Goal: Task Accomplishment & Management: Manage account settings

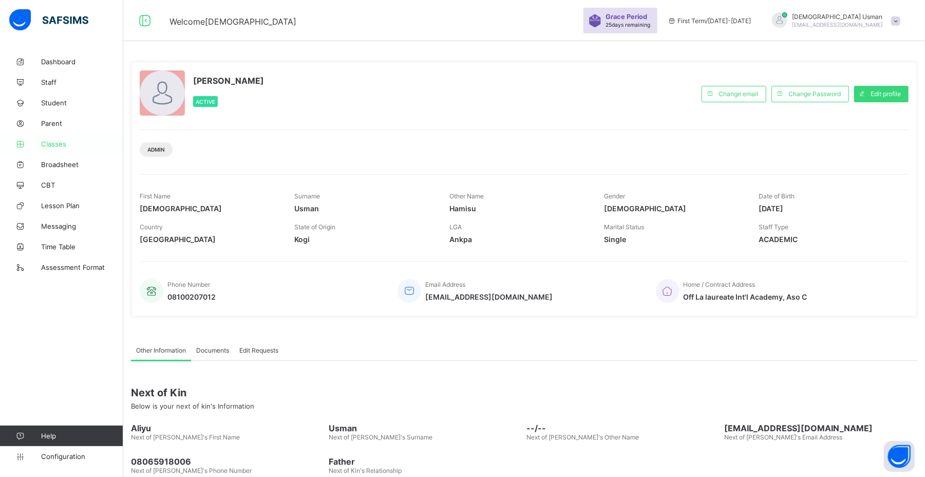
click at [58, 134] on link "Classes" at bounding box center [61, 144] width 123 height 21
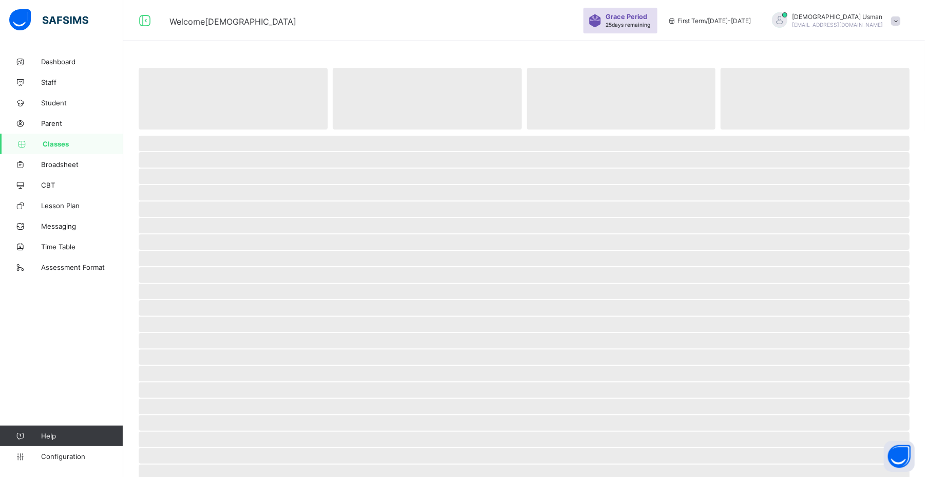
click at [58, 134] on link "Classes" at bounding box center [61, 144] width 123 height 21
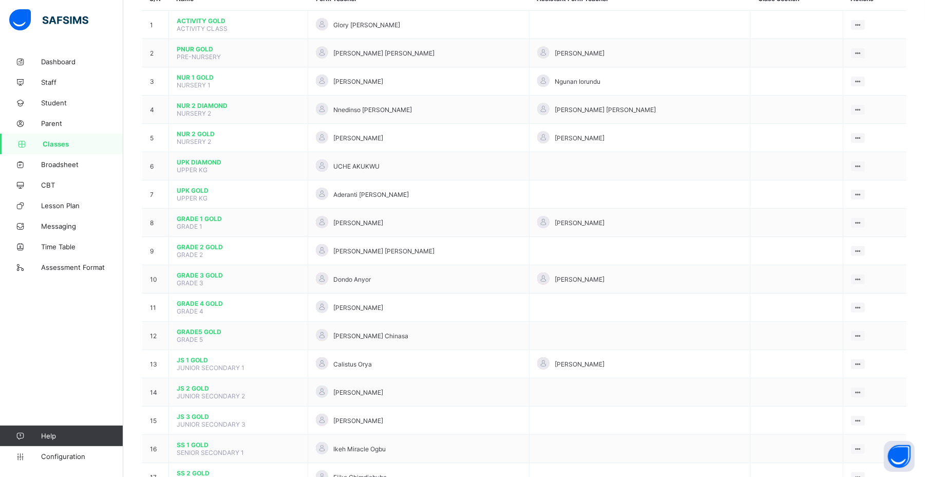
scroll to position [175, 0]
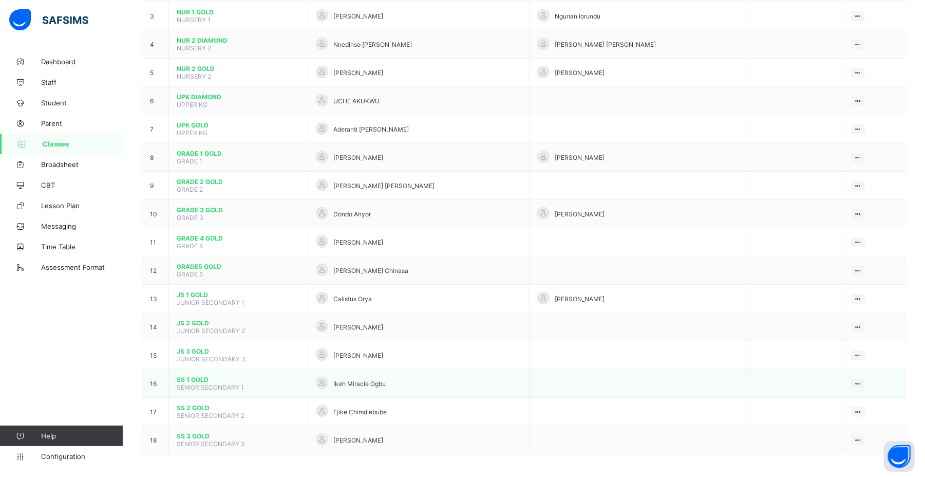
click at [191, 375] on span "SS 1 GOLD" at bounding box center [238, 379] width 123 height 8
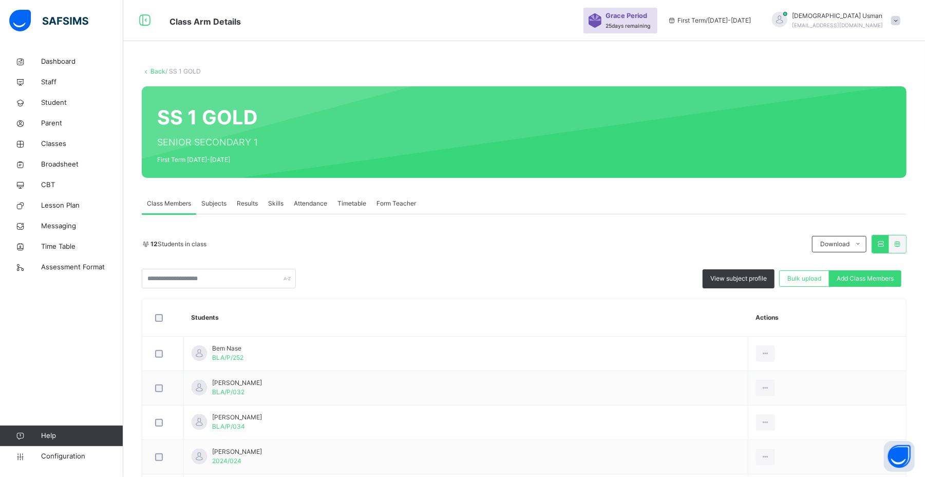
click at [216, 204] on span "Subjects" at bounding box center [213, 203] width 25 height 9
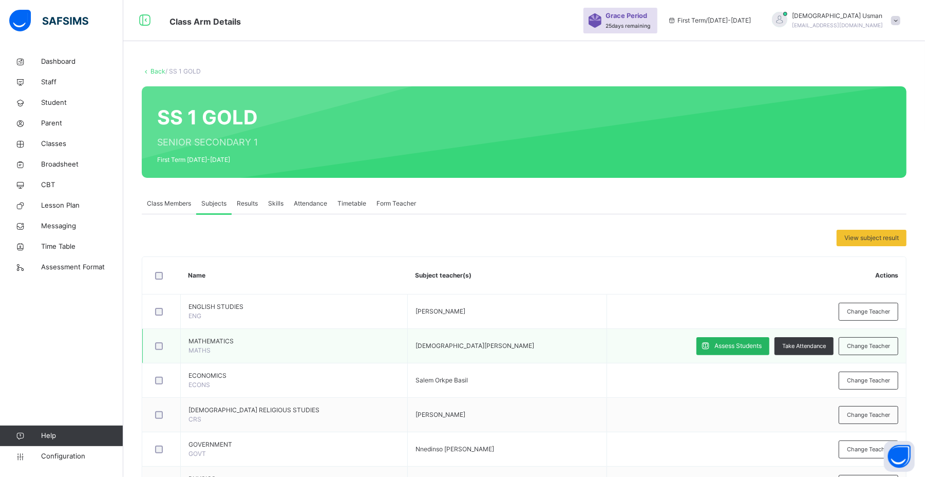
click at [751, 348] on span "Assess Students" at bounding box center [737, 345] width 47 height 9
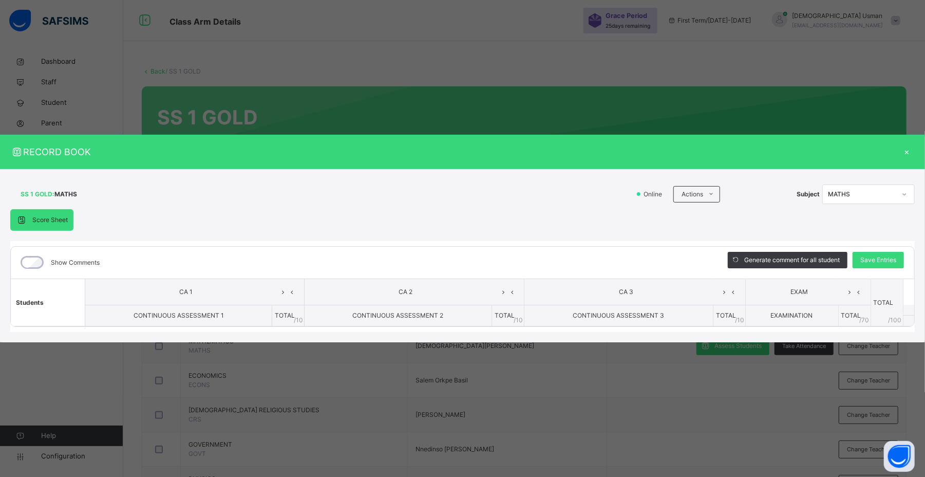
click at [900, 150] on div "×" at bounding box center [906, 152] width 15 height 14
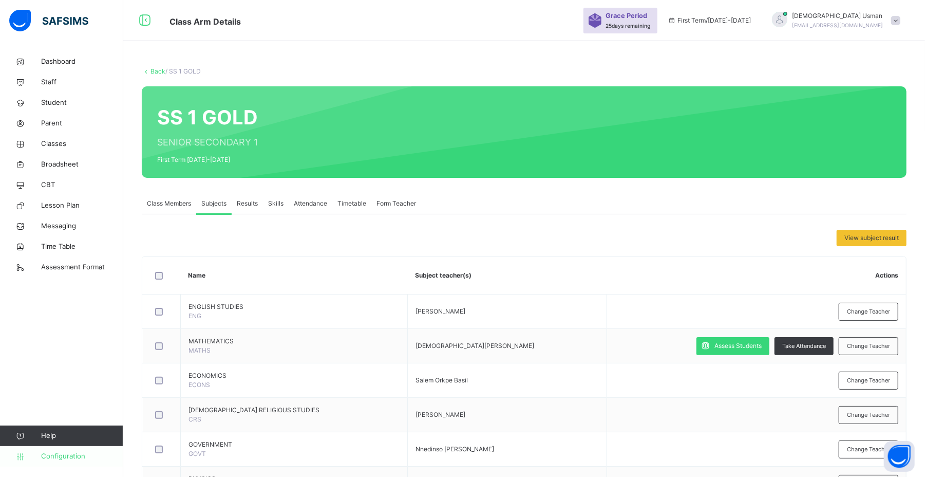
click at [46, 455] on span "Configuration" at bounding box center [82, 456] width 82 height 10
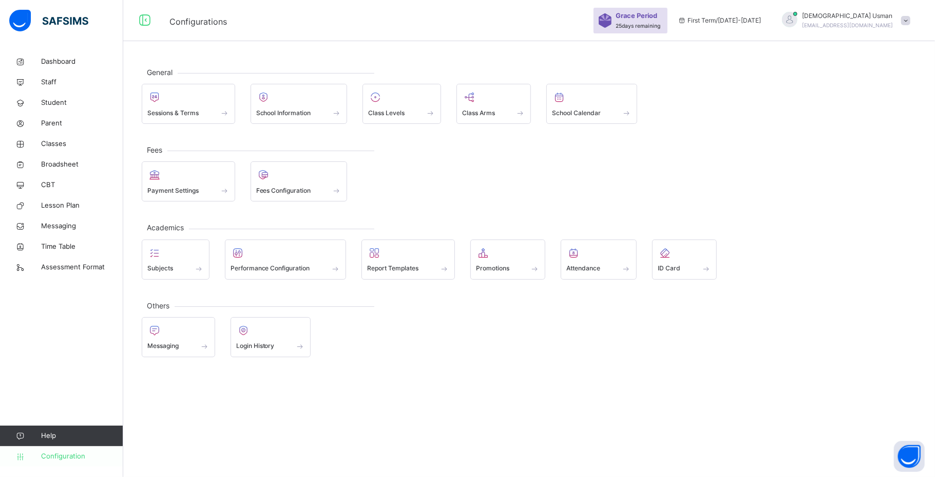
click at [46, 455] on span "Configuration" at bounding box center [82, 456] width 82 height 10
click at [196, 99] on div at bounding box center [188, 96] width 82 height 15
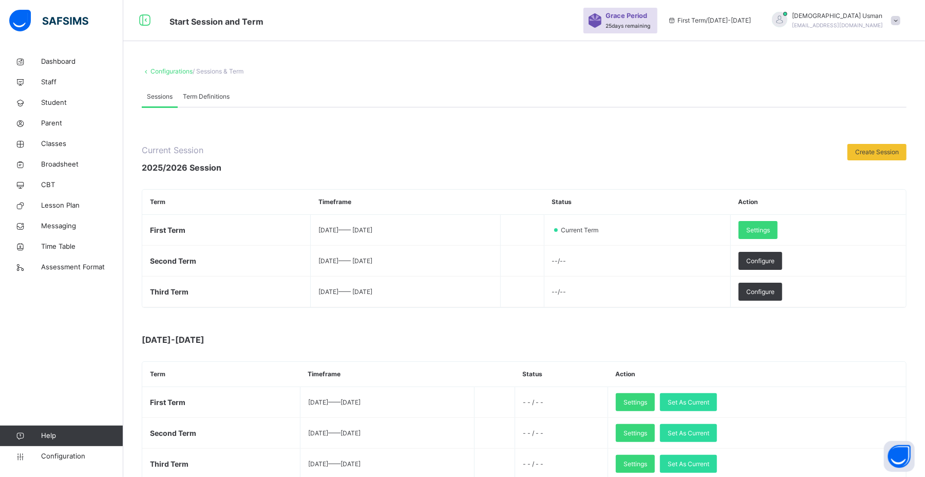
click at [202, 97] on span "Term Definitions" at bounding box center [206, 96] width 47 height 9
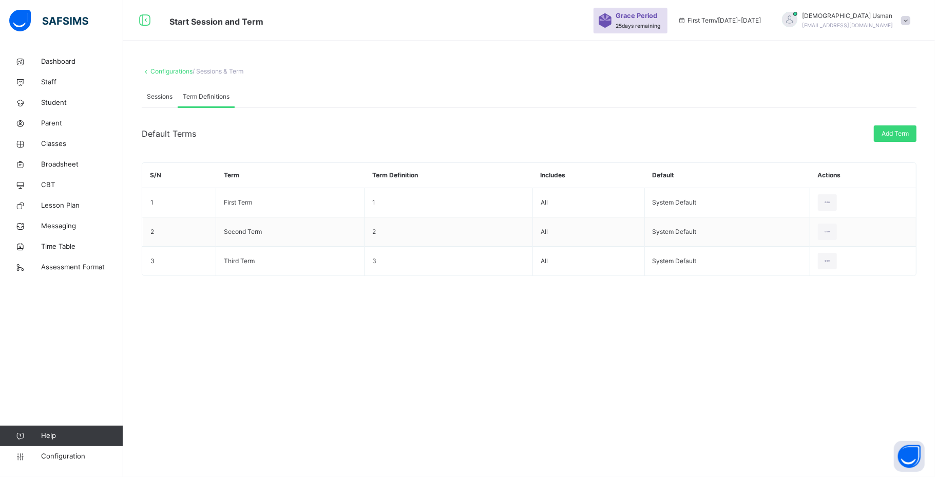
click at [164, 92] on span "Sessions" at bounding box center [160, 96] width 26 height 9
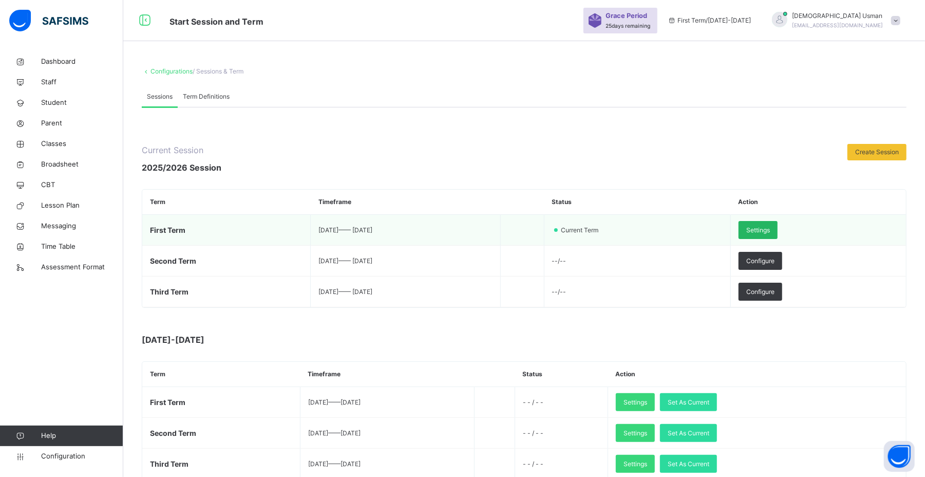
click at [770, 225] on span "Settings" at bounding box center [758, 229] width 24 height 9
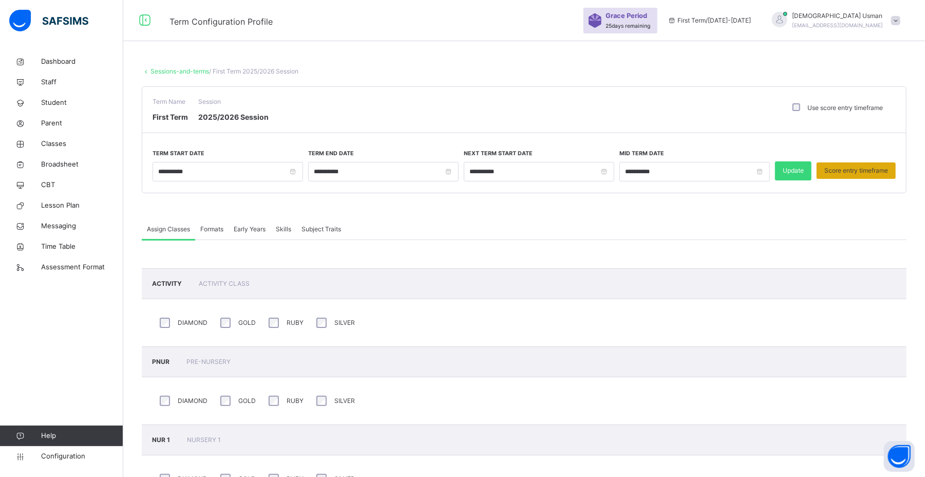
click at [856, 171] on span "Score entry timeframe" at bounding box center [856, 170] width 64 height 9
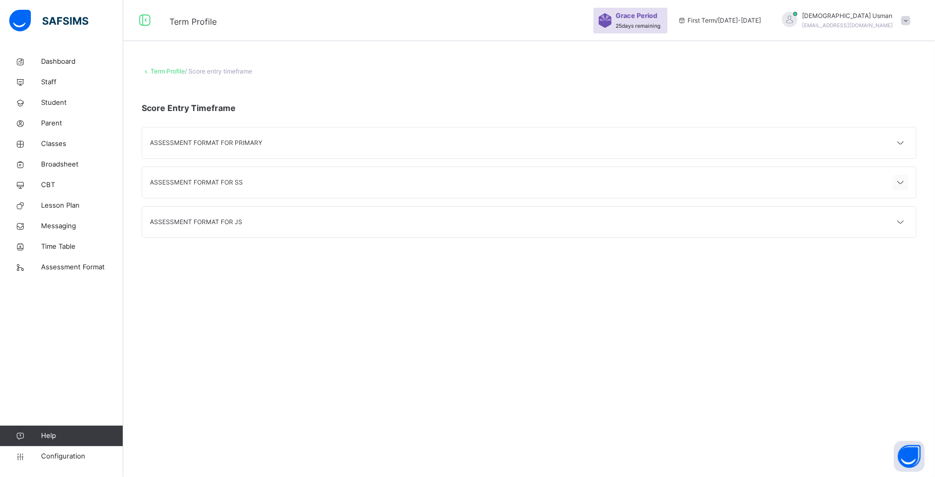
click at [897, 181] on icon at bounding box center [901, 182] width 12 height 13
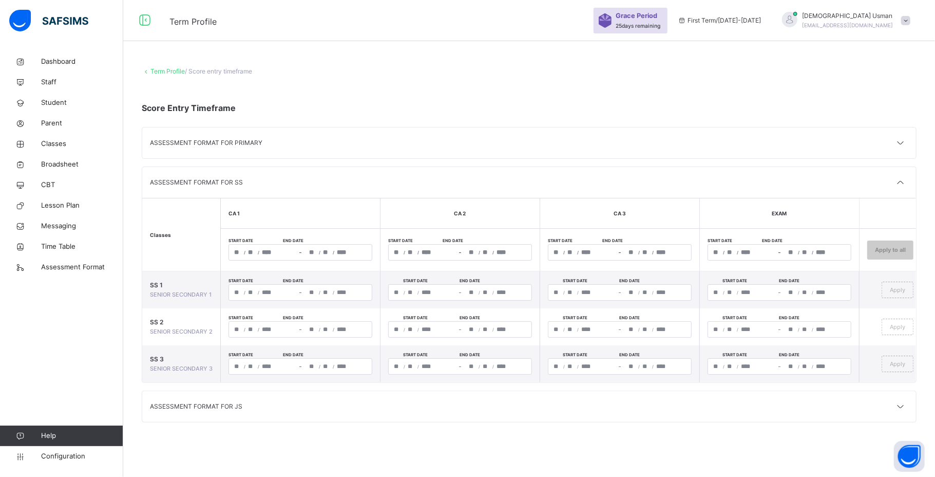
click at [249, 253] on div "/ / – / /" at bounding box center [301, 252] width 144 height 16
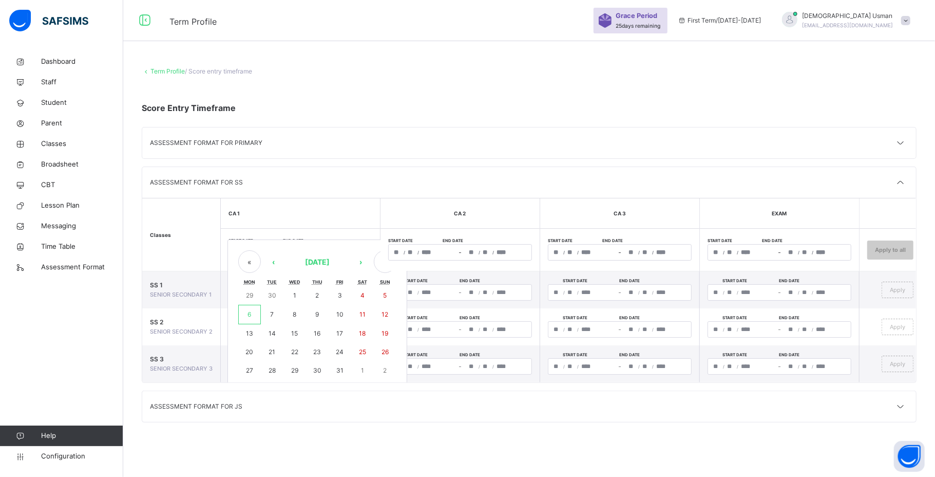
click at [275, 229] on th "Start date End date / / – / / « ‹ October 2025 › » Mon Tue Wed Thu Fri Sat Sun …" at bounding box center [301, 250] width 160 height 43
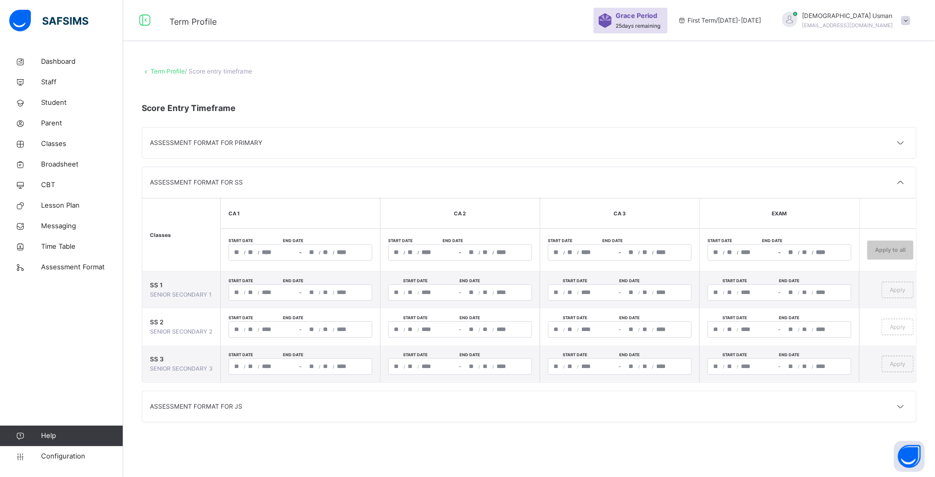
click at [241, 253] on div "/ / – / / « ‹ October 2025 › » Mon Tue Wed Thu Fri Sat Sun 29 30 1 2 3 4 5 6 7 …" at bounding box center [301, 252] width 144 height 16
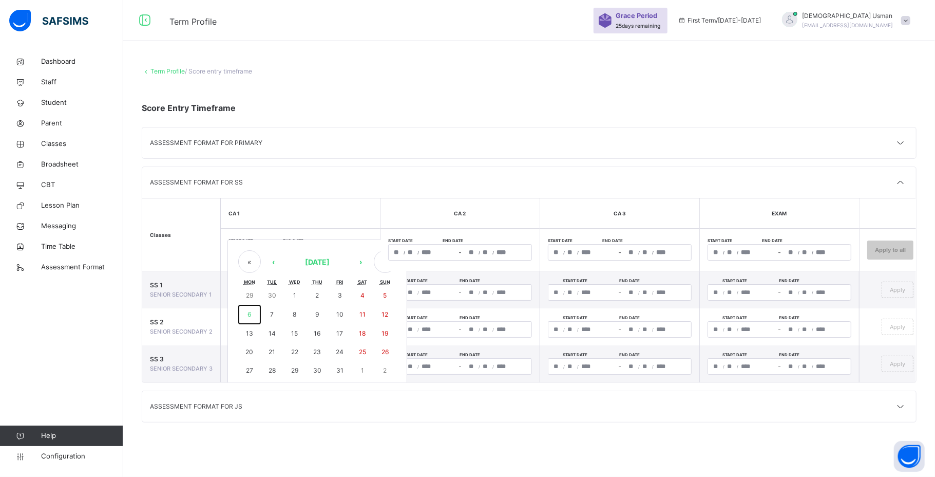
click at [247, 309] on button "6" at bounding box center [249, 315] width 23 height 20
click at [385, 315] on abbr "12" at bounding box center [385, 314] width 7 height 8
type input "**********"
type input "**"
type input "*"
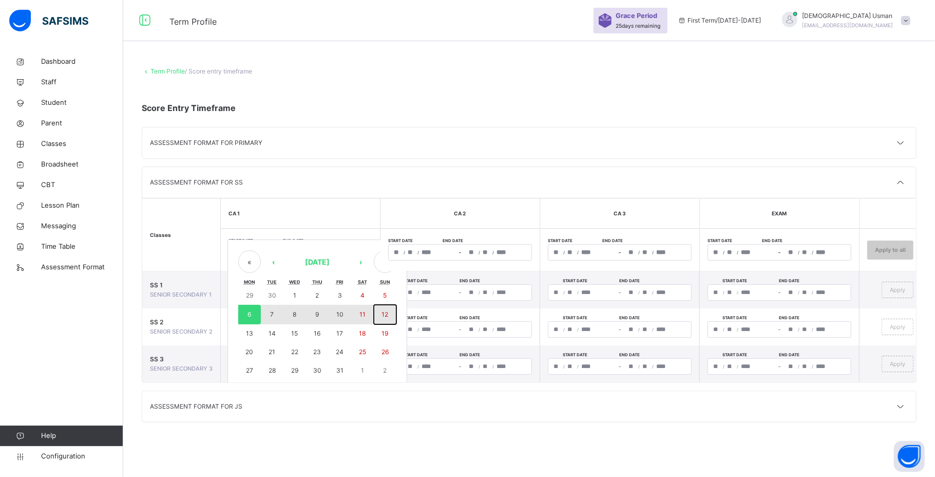
type input "****"
type input "**********"
type input "**"
type input "****"
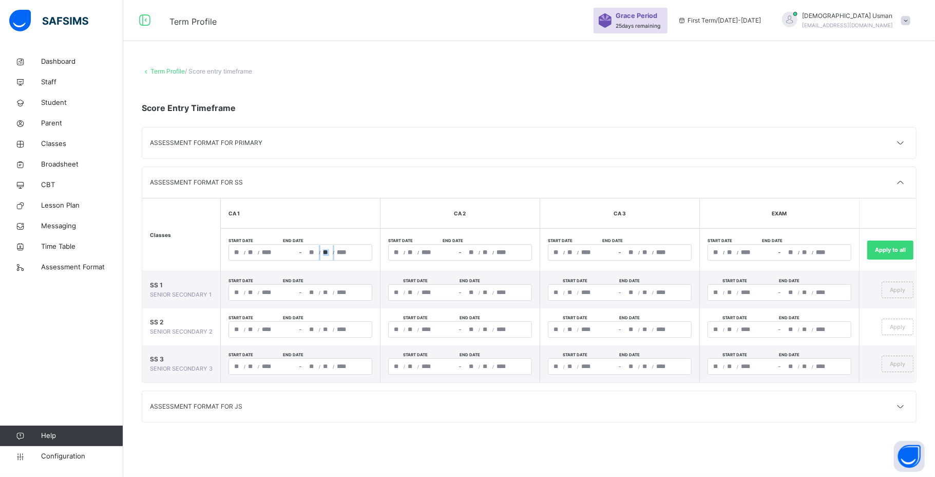
drag, startPoint x: 313, startPoint y: 261, endPoint x: 317, endPoint y: 255, distance: 7.4
click at [317, 255] on th "**********" at bounding box center [301, 250] width 160 height 43
drag, startPoint x: 317, startPoint y: 255, endPoint x: 307, endPoint y: 255, distance: 10.3
click at [307, 255] on div "**********" at bounding box center [338, 251] width 68 height 15
click at [311, 233] on th "**********" at bounding box center [301, 250] width 160 height 43
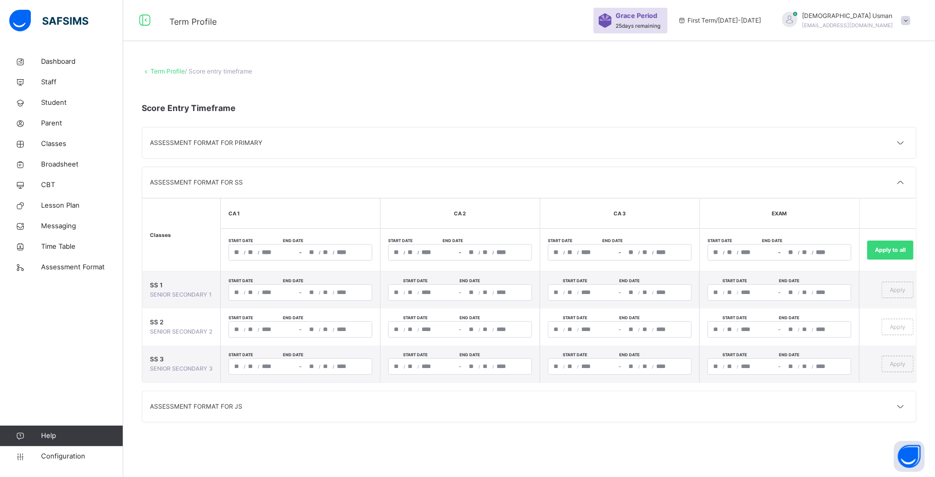
click at [284, 252] on div "**********" at bounding box center [263, 251] width 68 height 15
click at [316, 227] on th "CA 1" at bounding box center [301, 213] width 160 height 30
click at [276, 251] on div "**********" at bounding box center [301, 252] width 144 height 16
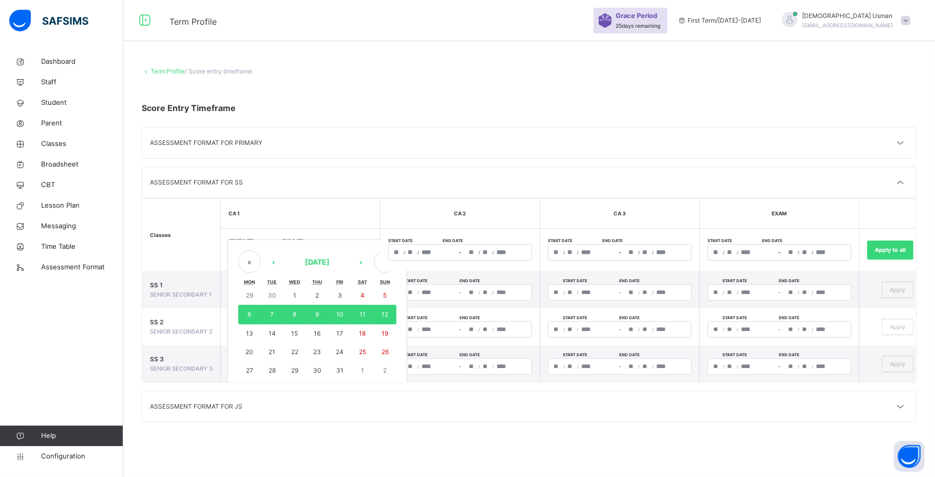
click at [276, 251] on div "« ‹ October 2025 › »" at bounding box center [317, 261] width 158 height 23
click at [254, 259] on button "«" at bounding box center [249, 261] width 23 height 23
click at [379, 261] on button "»" at bounding box center [385, 261] width 23 height 23
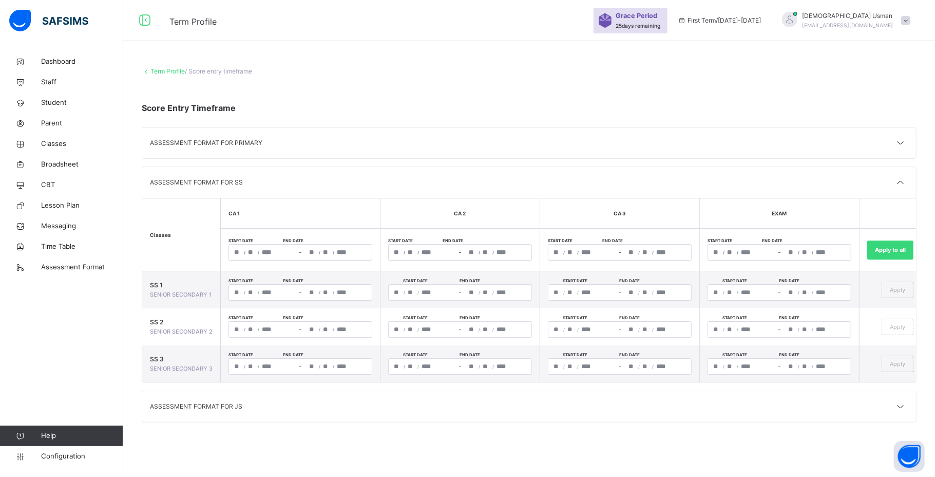
click at [372, 210] on th "CA 1" at bounding box center [301, 213] width 160 height 30
click at [902, 176] on div at bounding box center [900, 182] width 15 height 15
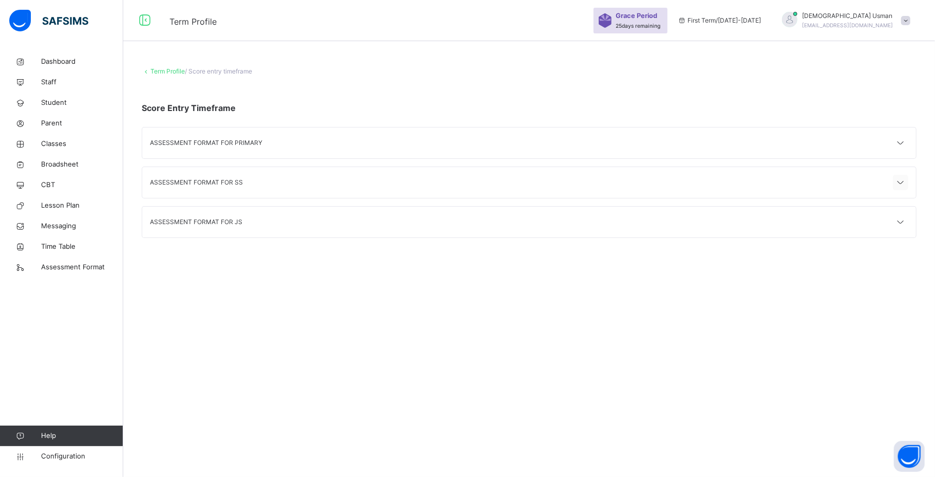
click at [902, 176] on div at bounding box center [900, 182] width 15 height 15
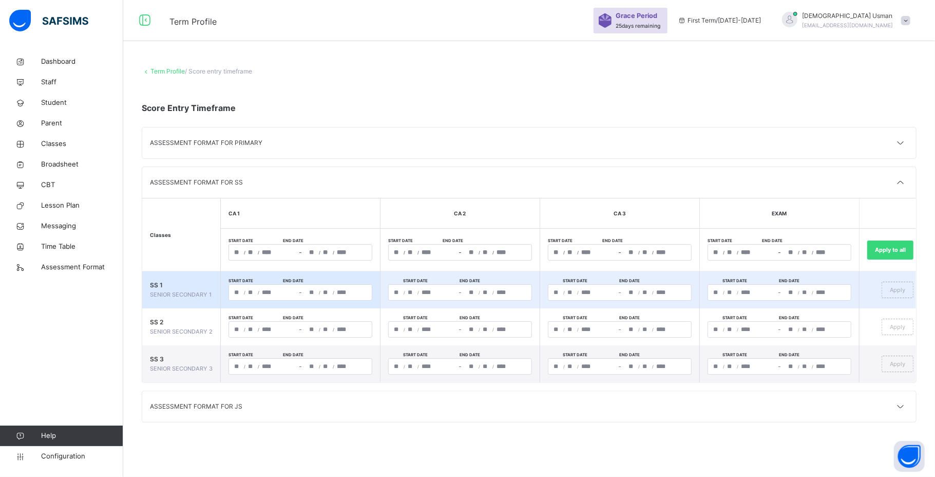
click at [256, 291] on div "/ /" at bounding box center [263, 292] width 68 height 15
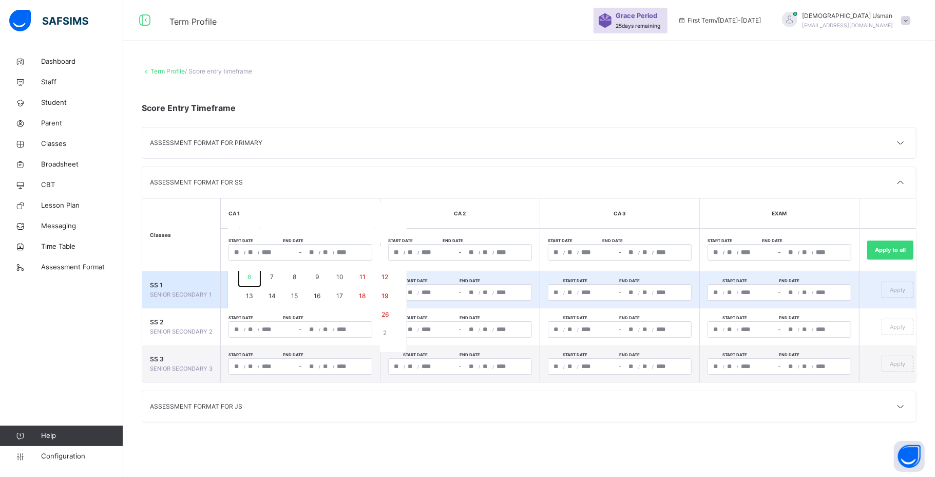
click at [249, 276] on abbr "6" at bounding box center [250, 277] width 4 height 8
click at [385, 276] on abbr "12" at bounding box center [385, 277] width 7 height 8
type input "**********"
type input "**"
type input "*"
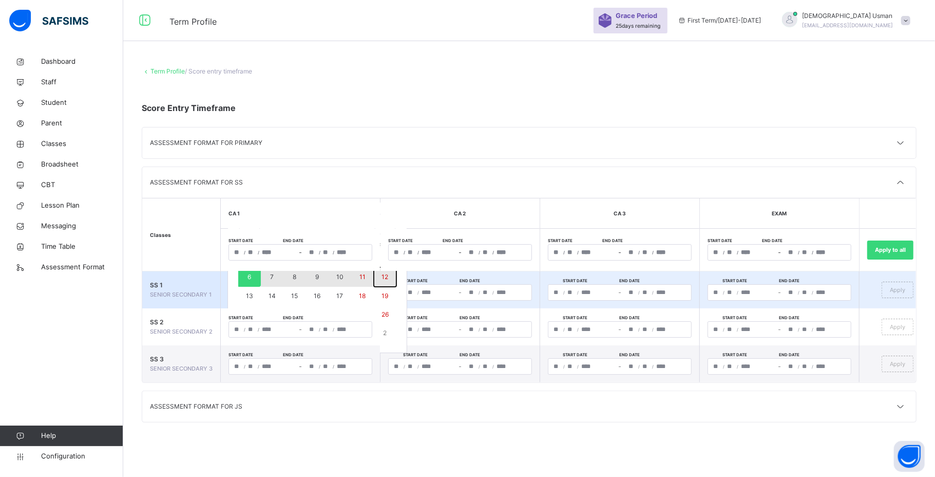
type input "****"
type input "**********"
type input "**"
type input "****"
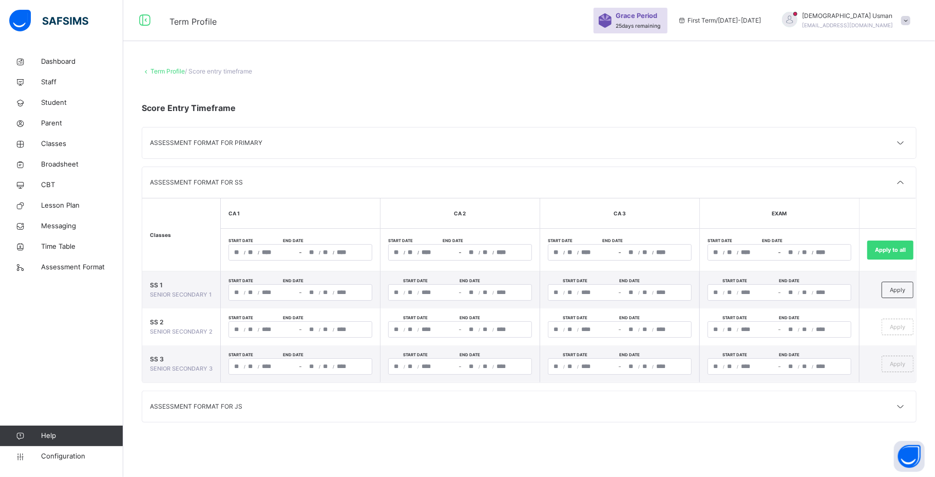
click at [395, 417] on div "ASSESSMENT FORMAT FOR JS" at bounding box center [529, 406] width 774 height 31
click at [459, 422] on div "ASSESSMENT FORMAT FOR JS" at bounding box center [529, 406] width 774 height 31
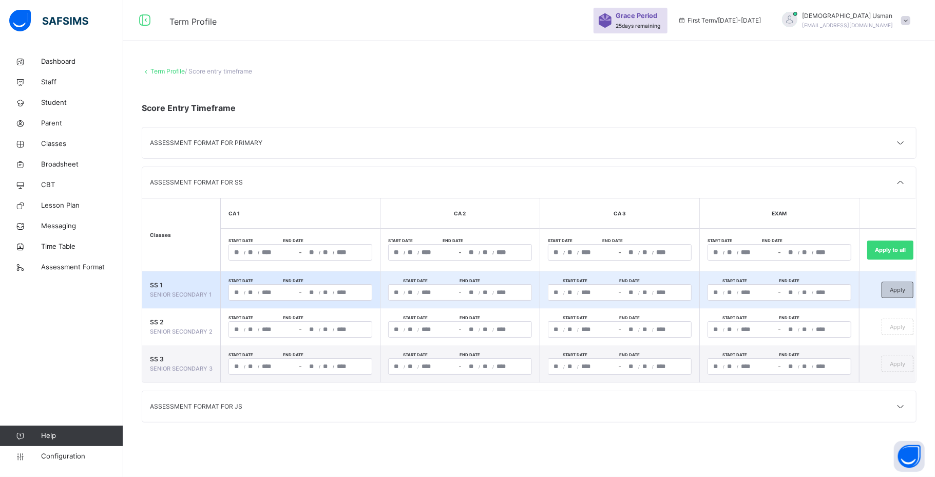
click at [895, 290] on span "Apply" at bounding box center [897, 290] width 15 height 9
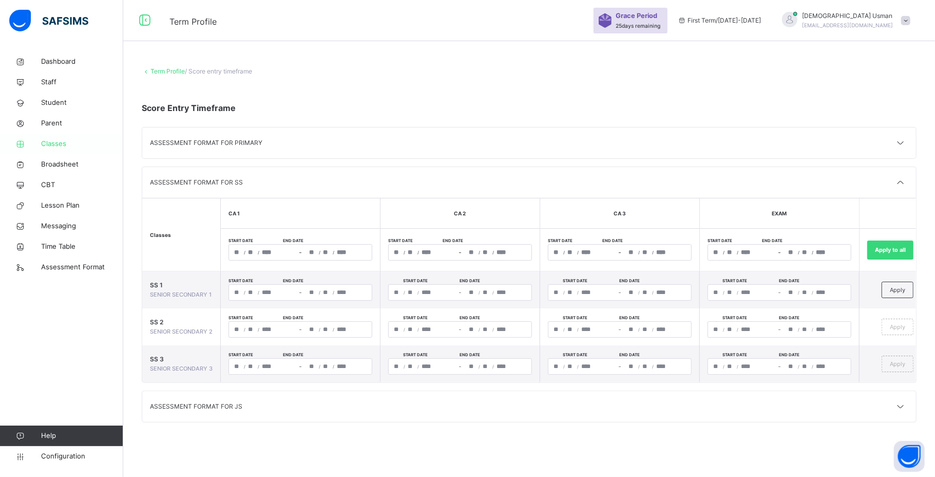
click at [71, 136] on link "Classes" at bounding box center [61, 144] width 123 height 21
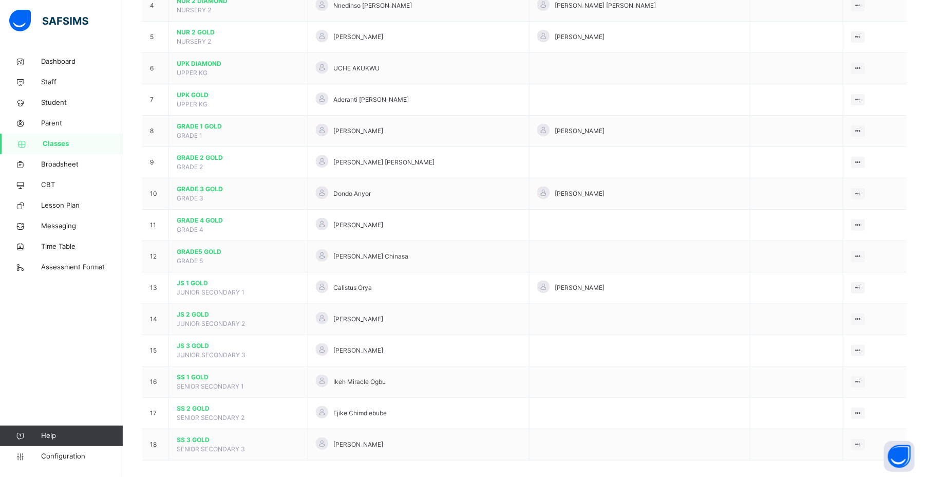
scroll to position [239, 0]
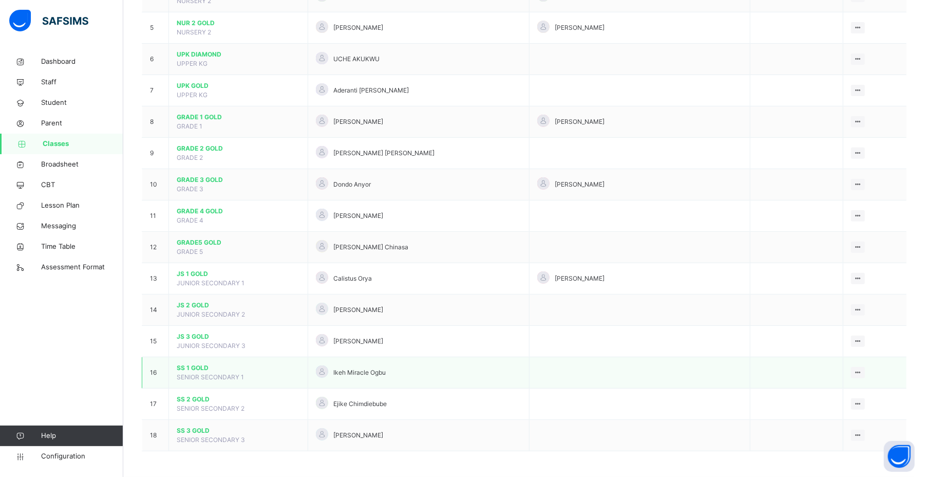
click at [194, 367] on span "SS 1 GOLD" at bounding box center [238, 367] width 123 height 9
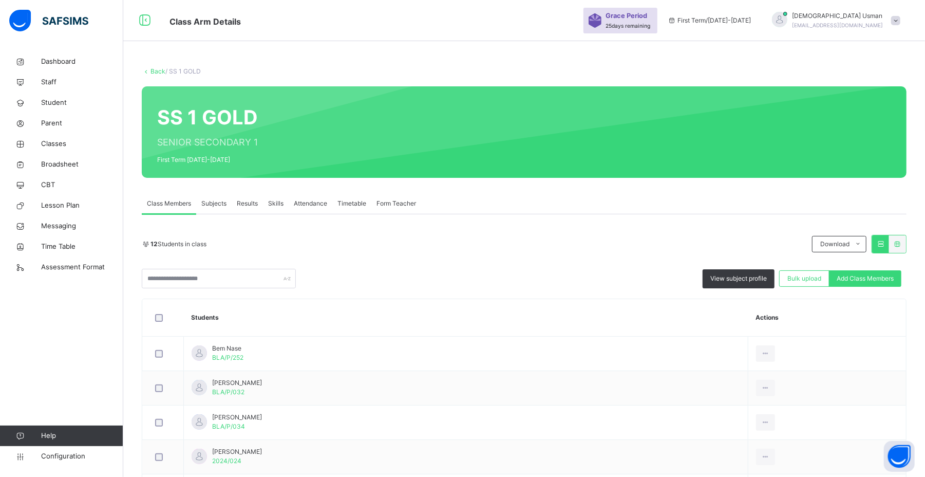
click at [215, 199] on span "Subjects" at bounding box center [213, 203] width 25 height 9
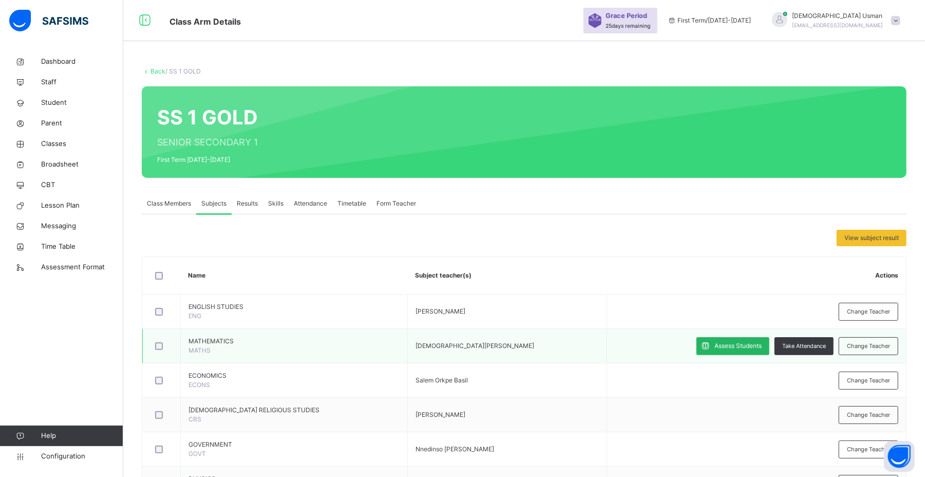
click at [711, 347] on icon at bounding box center [705, 346] width 11 height 12
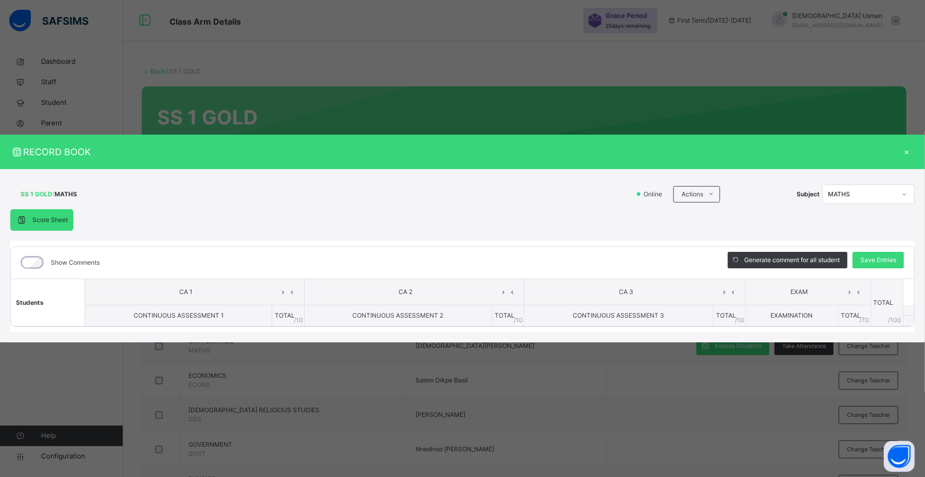
click at [604, 294] on span "CA 3" at bounding box center [625, 291] width 187 height 9
drag, startPoint x: 604, startPoint y: 294, endPoint x: 630, endPoint y: 312, distance: 31.3
click at [630, 312] on span "CONTINUOUS ASSESSMENT 3" at bounding box center [618, 315] width 91 height 8
click at [820, 324] on th "EXAMINATION" at bounding box center [791, 316] width 93 height 22
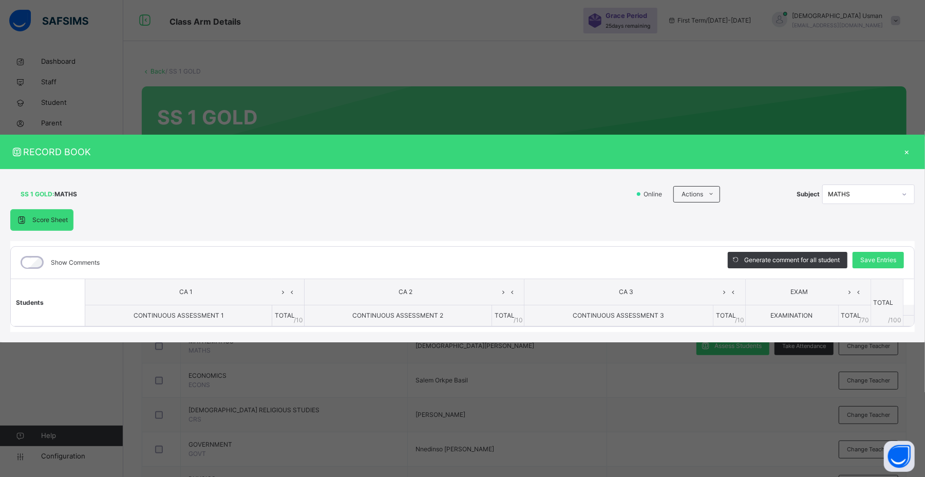
click at [638, 323] on th "CONTINUOUS ASSESSMENT 3" at bounding box center [618, 316] width 189 height 22
click at [708, 208] on ul "Download Empty Score Sheet Upload/map score sheet" at bounding box center [738, 227] width 105 height 39
click at [713, 240] on li "Upload/map score sheet" at bounding box center [739, 236] width 104 height 19
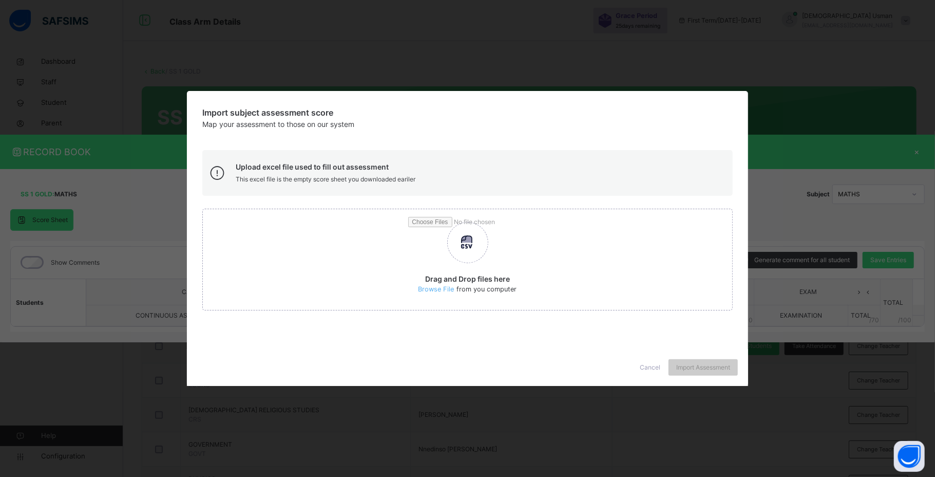
click at [646, 363] on span "Cancel" at bounding box center [650, 367] width 21 height 9
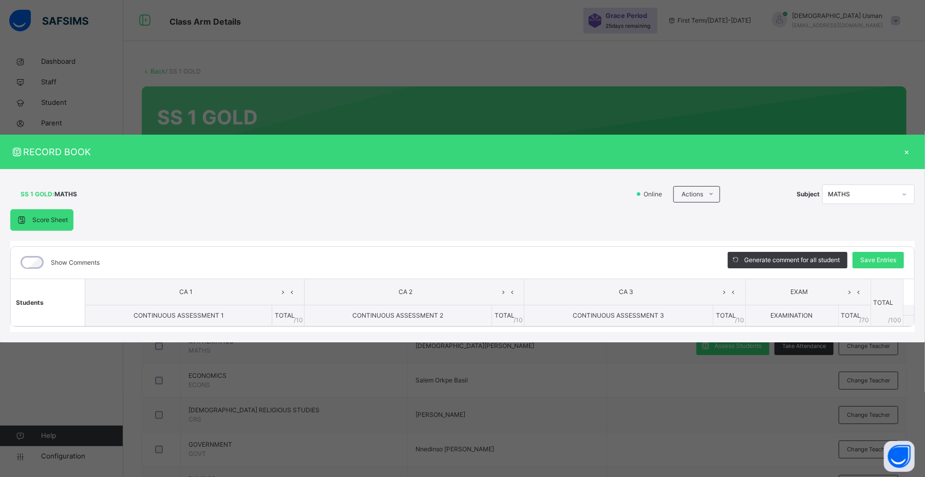
click at [910, 147] on div "×" at bounding box center [906, 152] width 15 height 14
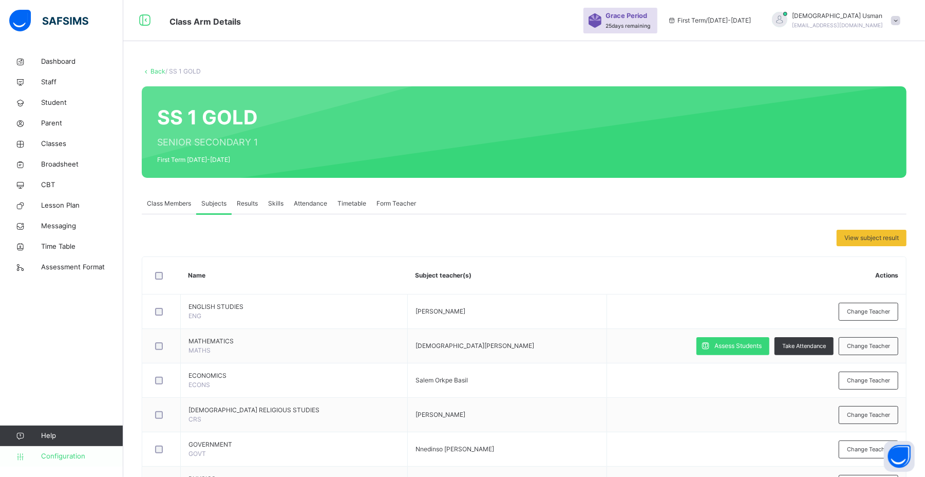
drag, startPoint x: 57, startPoint y: 460, endPoint x: 56, endPoint y: 453, distance: 7.2
click at [56, 453] on span "Configuration" at bounding box center [82, 456] width 82 height 10
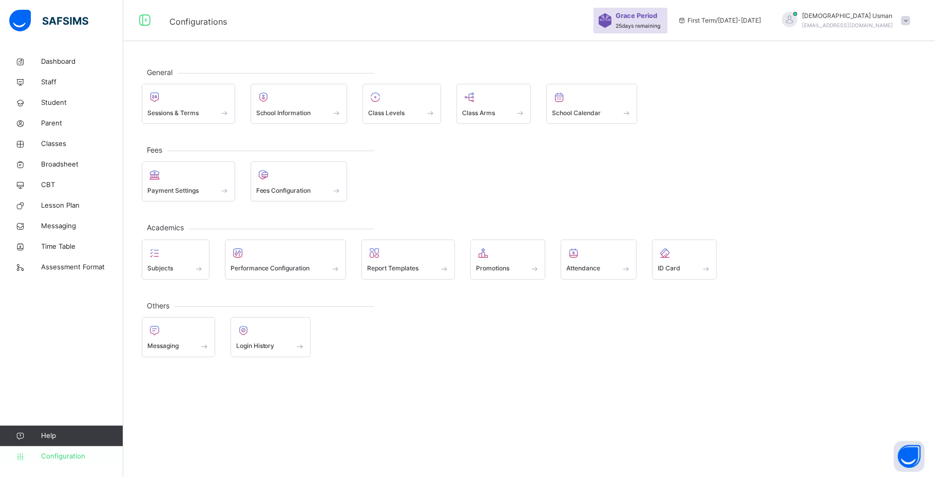
click at [56, 453] on span "Configuration" at bounding box center [82, 456] width 82 height 10
click at [193, 115] on span "Sessions & Terms" at bounding box center [172, 112] width 51 height 9
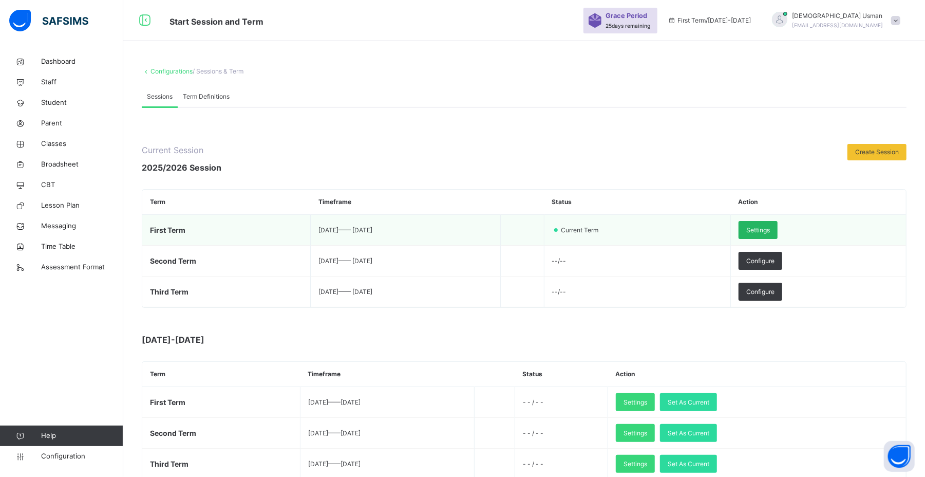
click at [770, 232] on span "Settings" at bounding box center [758, 229] width 24 height 9
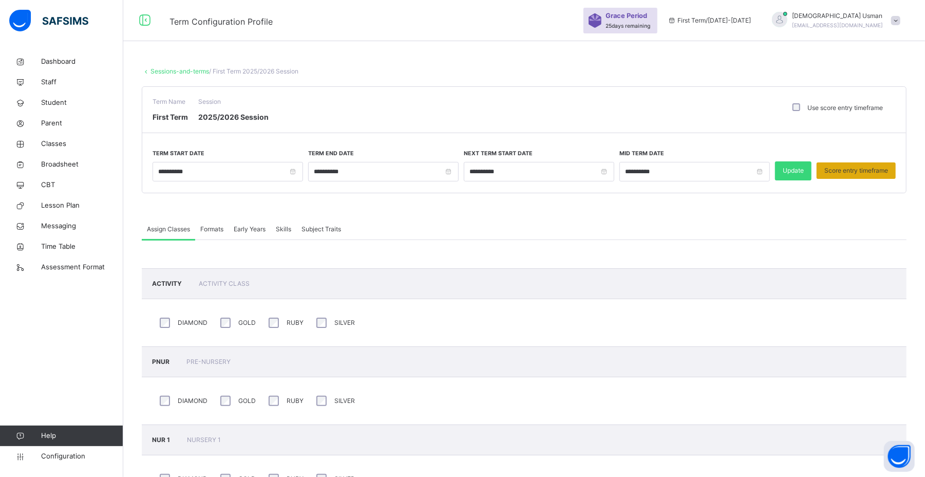
click at [854, 164] on div "Score entry timeframe" at bounding box center [856, 170] width 79 height 16
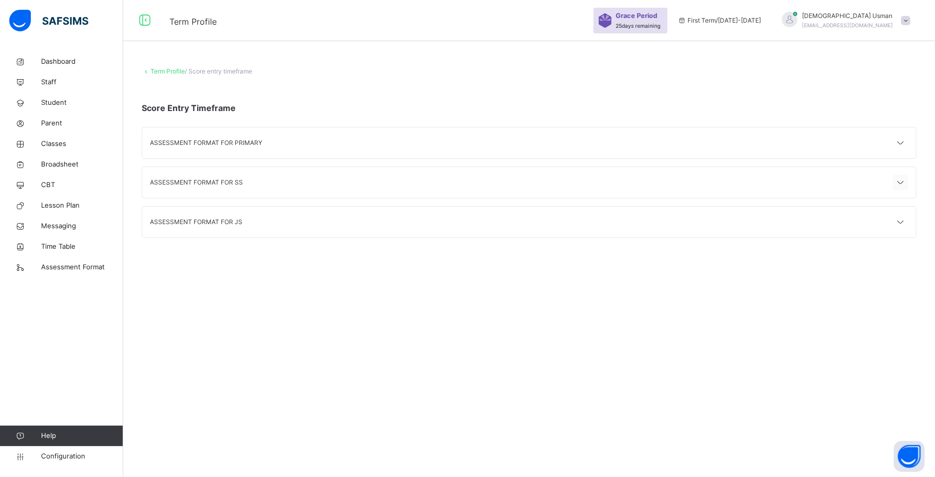
click at [898, 183] on icon at bounding box center [901, 182] width 12 height 13
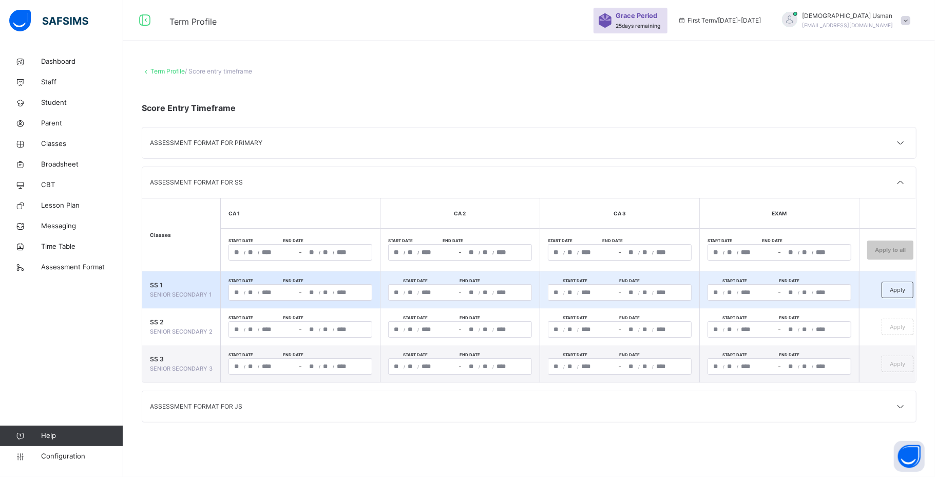
click at [691, 272] on td "Start date End date / / – / /" at bounding box center [620, 289] width 160 height 37
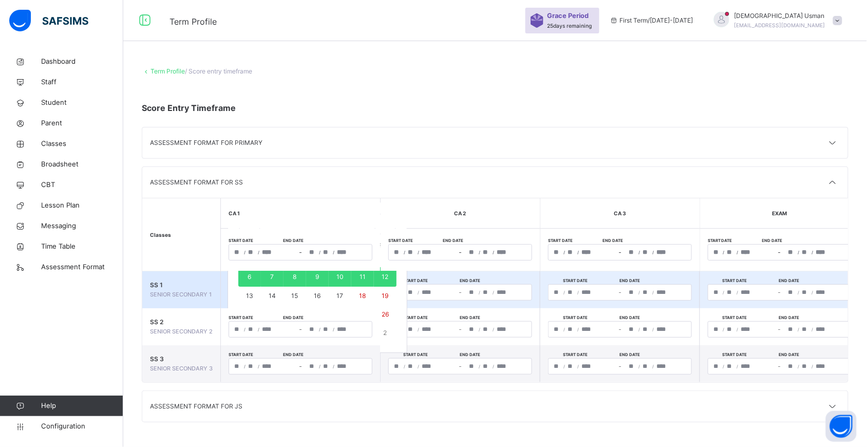
click at [349, 300] on div "**********" at bounding box center [301, 292] width 144 height 16
drag, startPoint x: 386, startPoint y: 275, endPoint x: 280, endPoint y: 276, distance: 105.8
click at [280, 276] on div "29 30 1 2 3 4 5 6 7 8 9 10 11 12 13 14 15 16 17 18 19 20 21 22 23 24 25 26 27 2…" at bounding box center [317, 295] width 158 height 93
click at [280, 276] on button "7" at bounding box center [272, 277] width 23 height 20
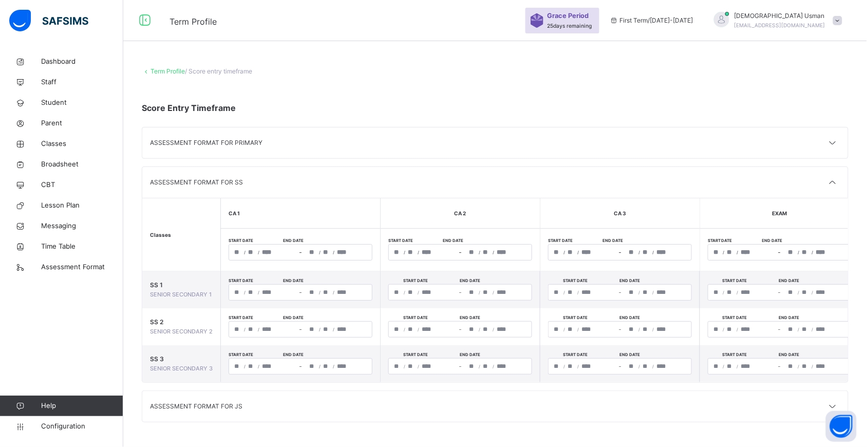
click at [427, 191] on div "ASSESSMENT FORMAT FOR SS" at bounding box center [495, 182] width 706 height 31
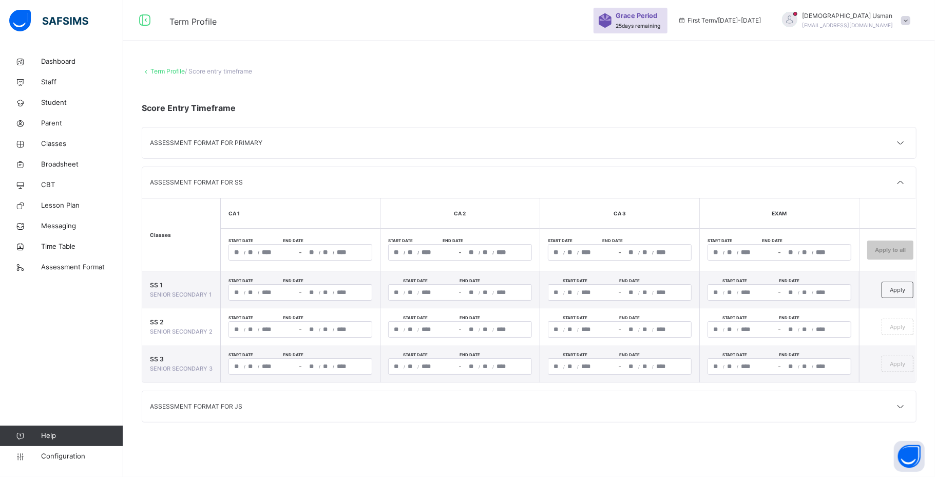
drag, startPoint x: 562, startPoint y: 1, endPoint x: 430, endPoint y: 70, distance: 148.7
click at [430, 70] on div "Term Profile / Score entry timeframe" at bounding box center [529, 71] width 775 height 9
click at [902, 181] on icon at bounding box center [901, 182] width 12 height 13
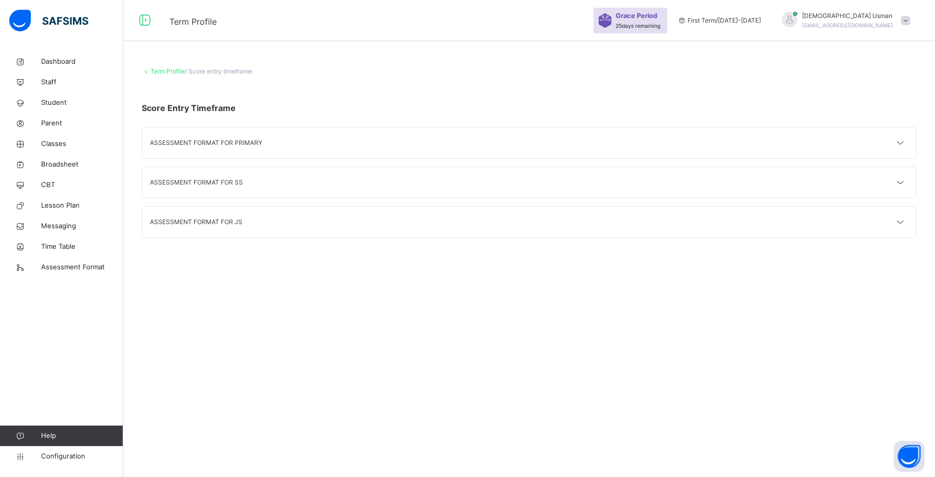
click at [891, 180] on div at bounding box center [896, 182] width 26 height 15
click at [907, 187] on div at bounding box center [900, 182] width 15 height 15
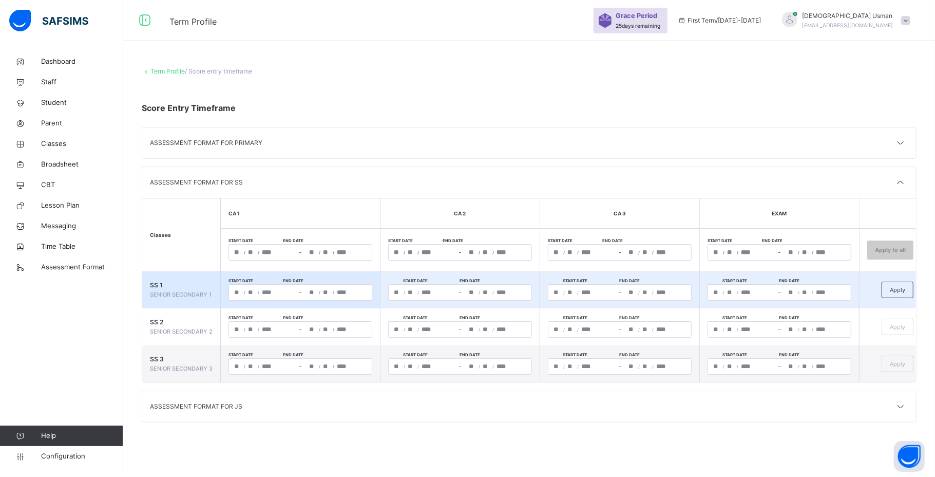
click at [346, 292] on div "**********" at bounding box center [301, 292] width 144 height 16
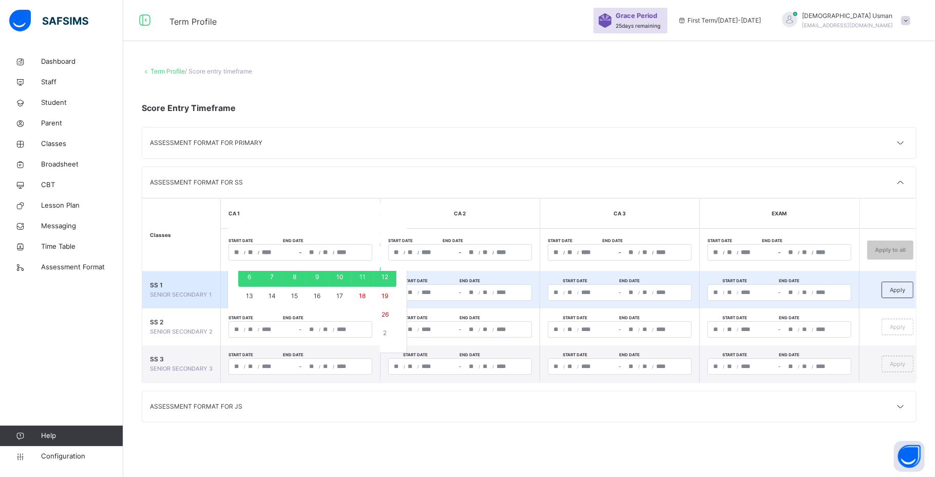
click at [346, 292] on button "17" at bounding box center [340, 296] width 23 height 18
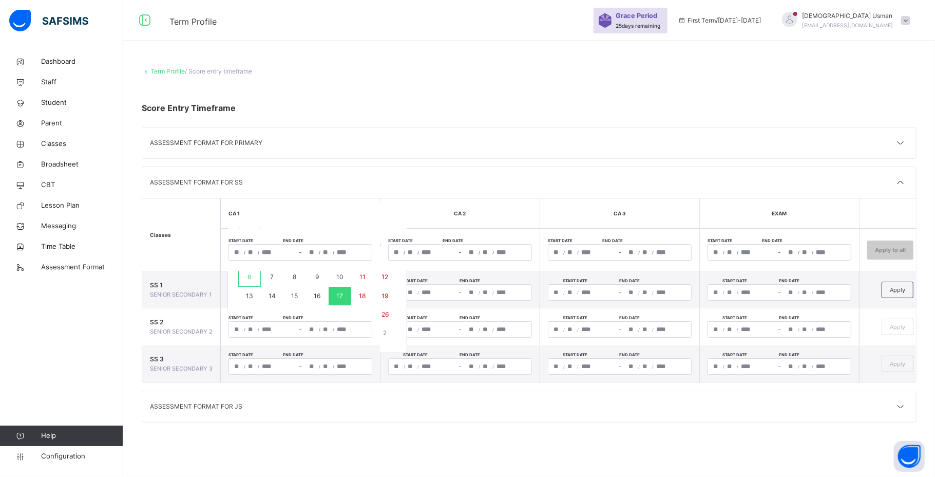
click at [256, 266] on th "Start date End date / / – / /" at bounding box center [301, 250] width 160 height 43
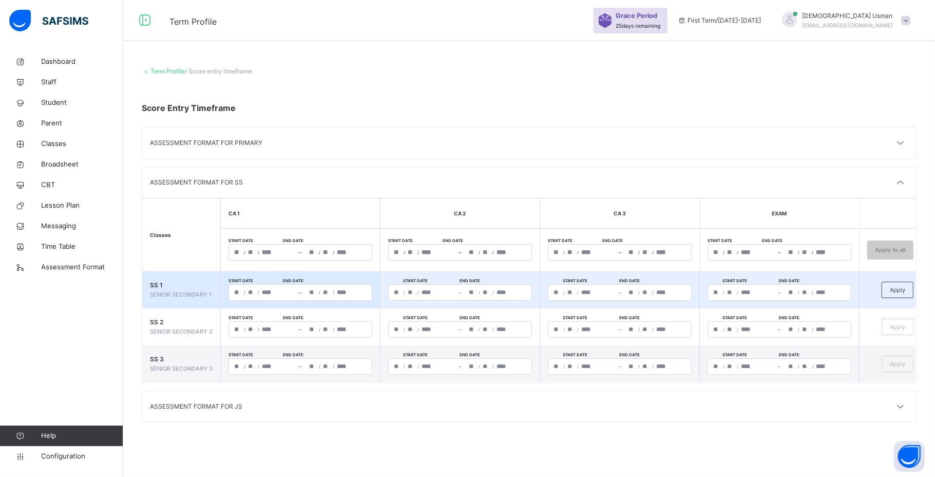
click at [253, 272] on td "**********" at bounding box center [301, 289] width 160 height 37
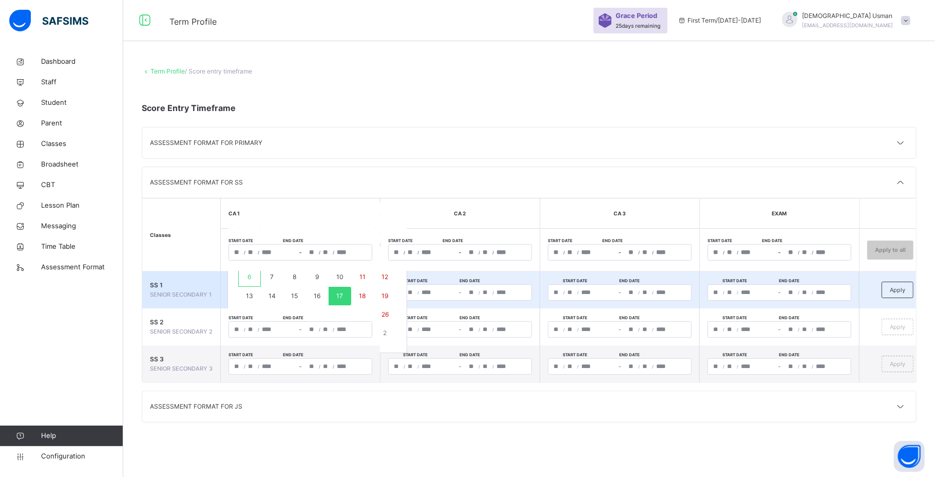
click at [329, 293] on div "**********" at bounding box center [301, 292] width 144 height 16
click at [256, 275] on button "6" at bounding box center [249, 277] width 23 height 20
type input "**********"
type input "**"
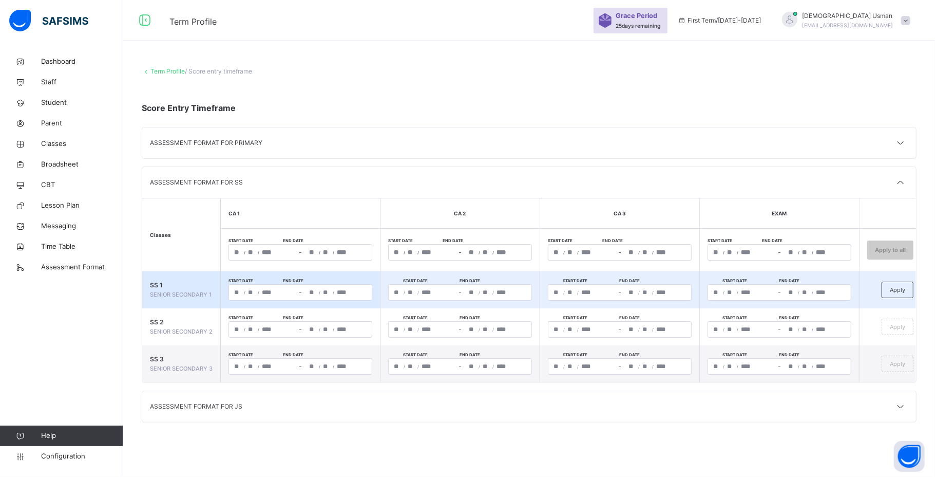
click at [245, 286] on div "**********" at bounding box center [263, 292] width 68 height 15
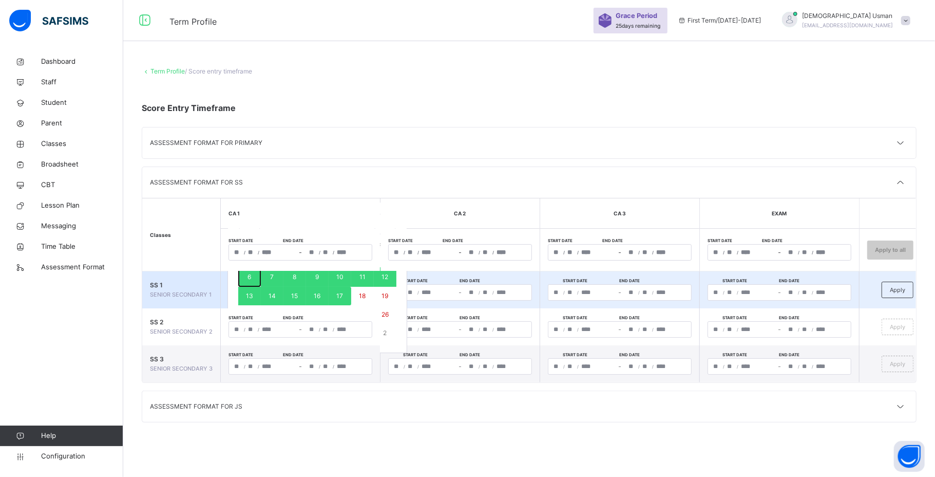
click at [246, 272] on button "6" at bounding box center [249, 277] width 23 height 20
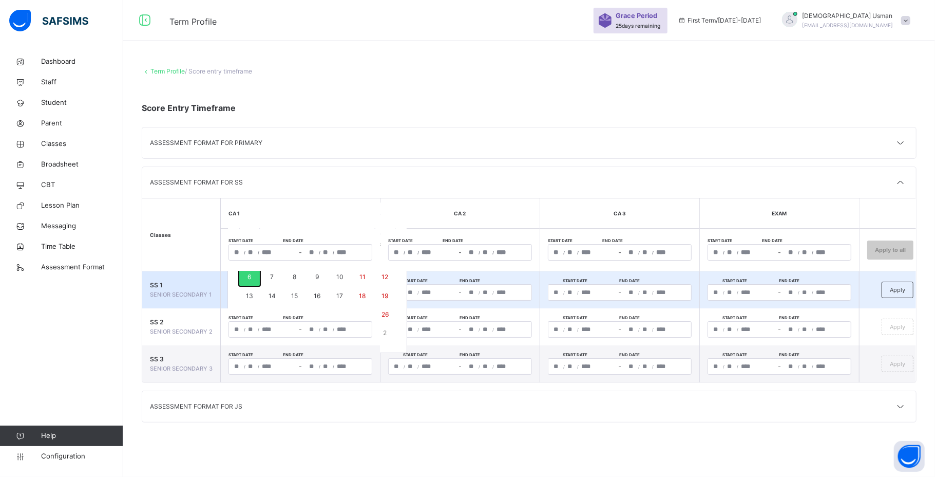
click at [246, 272] on button "6" at bounding box center [249, 277] width 23 height 20
click at [246, 272] on td "**********" at bounding box center [301, 289] width 160 height 37
type input "**********"
type input "*"
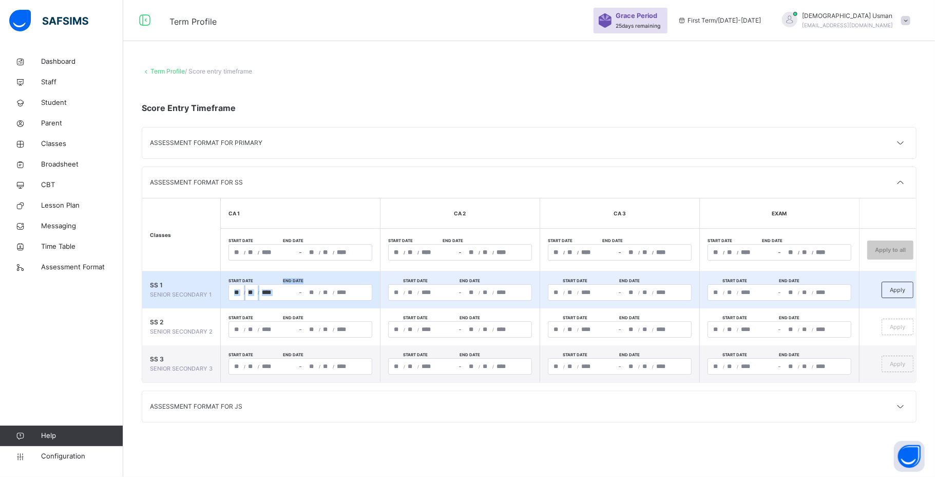
click at [246, 272] on td "**********" at bounding box center [301, 289] width 160 height 37
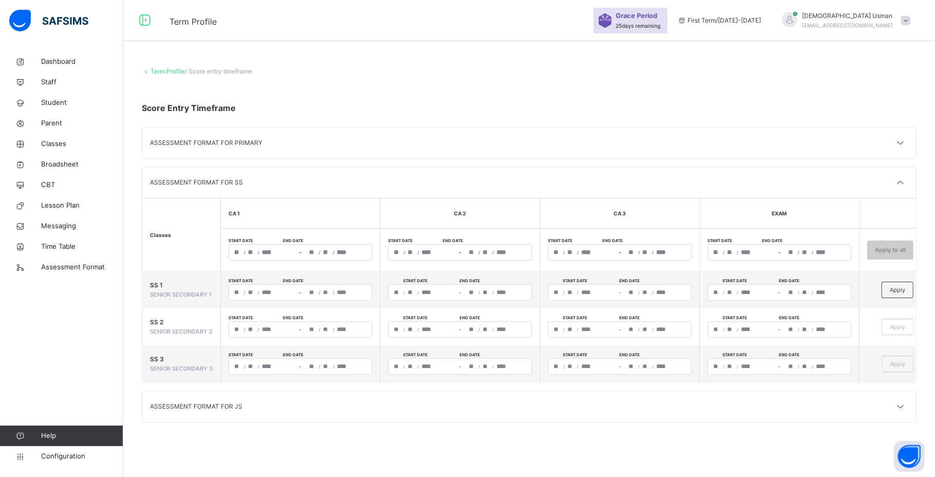
drag, startPoint x: 246, startPoint y: 272, endPoint x: 360, endPoint y: 247, distance: 117.2
click at [360, 247] on div "/ /" at bounding box center [338, 251] width 68 height 15
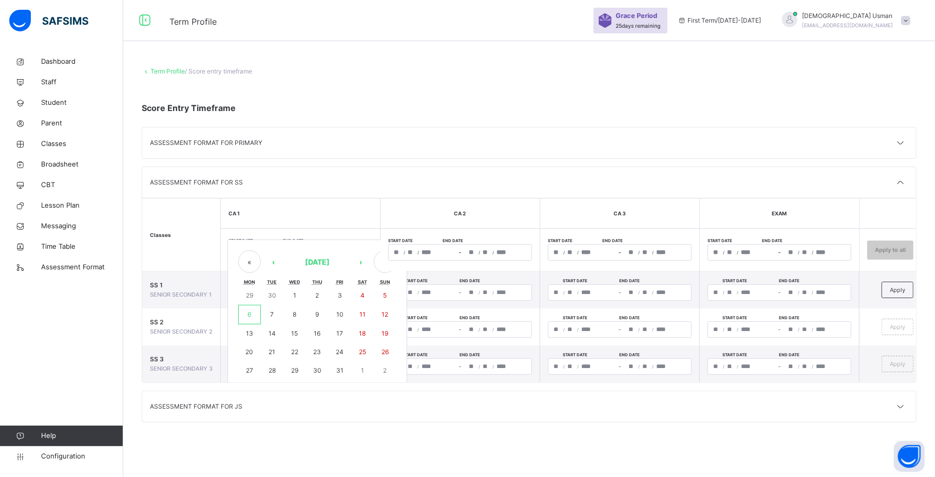
click at [372, 206] on th "CA 1" at bounding box center [301, 213] width 160 height 30
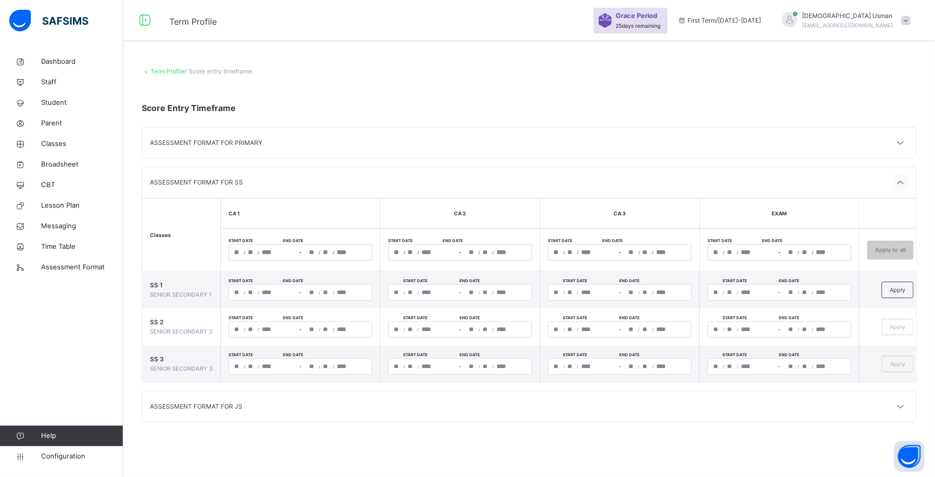
click at [901, 185] on icon at bounding box center [901, 182] width 12 height 13
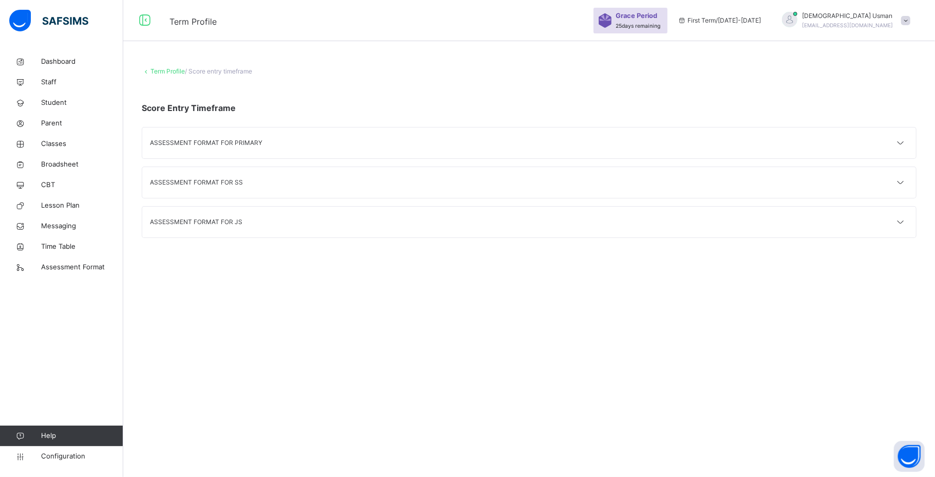
click at [613, 380] on div "Term Profile / Score entry timeframe Score Entry Timeframe ASSESSMENT FORMAT FO…" at bounding box center [529, 238] width 812 height 477
click at [161, 67] on div "Term Profile / Score entry timeframe" at bounding box center [529, 71] width 775 height 9
click at [165, 70] on link "Term Profile" at bounding box center [167, 71] width 34 height 8
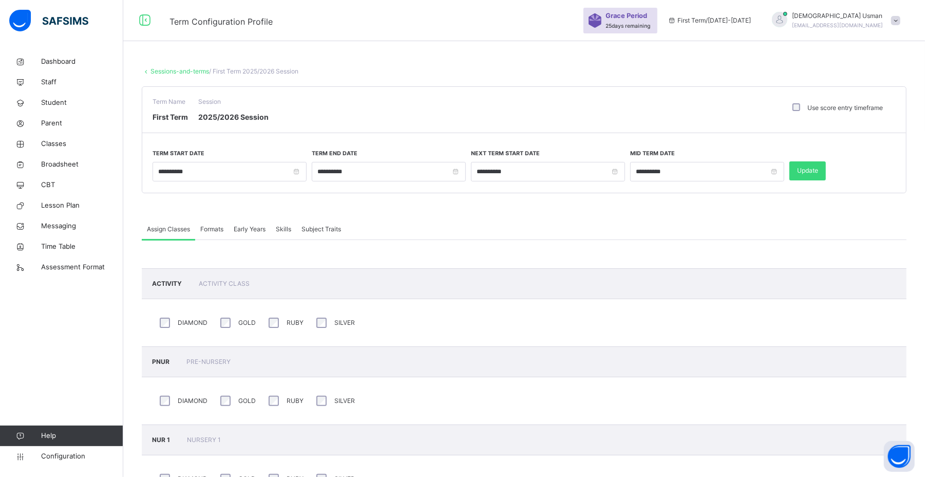
click at [654, 123] on div "Term Name First Term Session 2025/2026 Session Use score entry timeframe" at bounding box center [524, 110] width 764 height 46
click at [875, 169] on span "Score entry timeframe" at bounding box center [856, 170] width 64 height 9
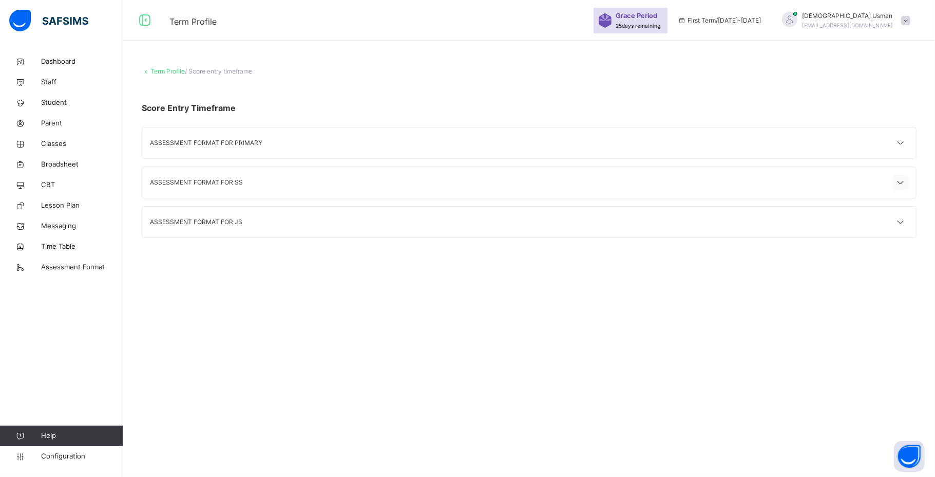
click at [905, 183] on icon at bounding box center [901, 182] width 12 height 13
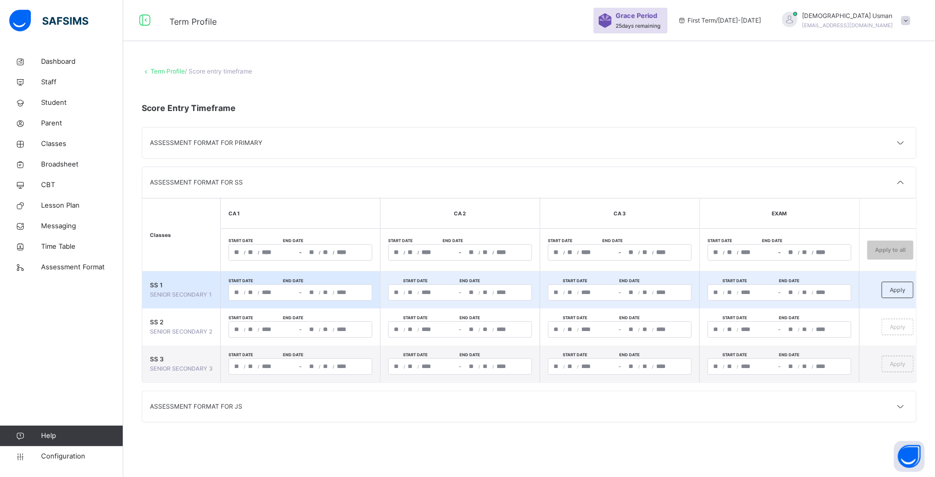
click at [352, 290] on div "**********" at bounding box center [301, 292] width 144 height 16
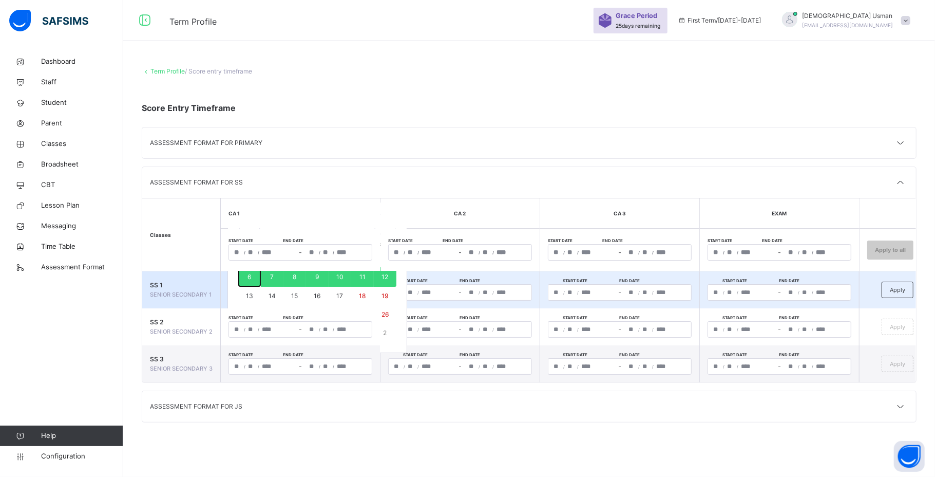
click at [251, 274] on abbr "6" at bounding box center [250, 277] width 4 height 8
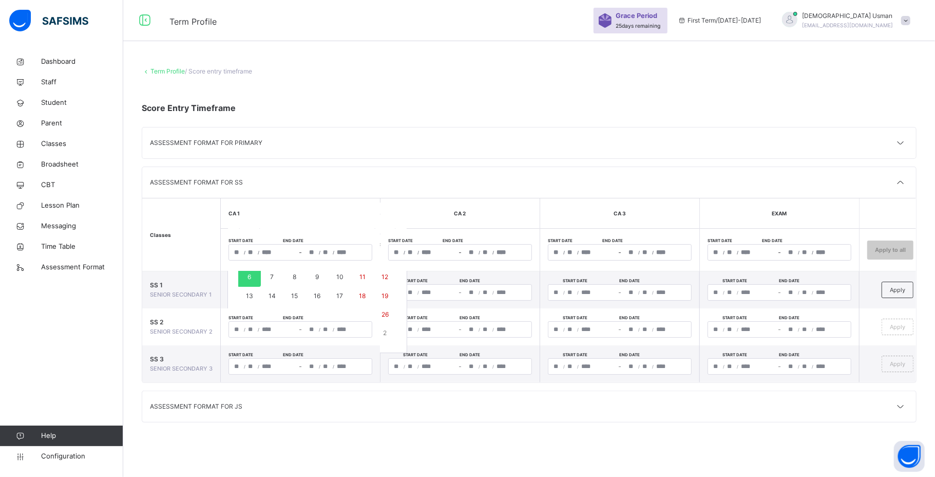
click at [316, 186] on div "ASSESSMENT FORMAT FOR SS" at bounding box center [340, 182] width 380 height 9
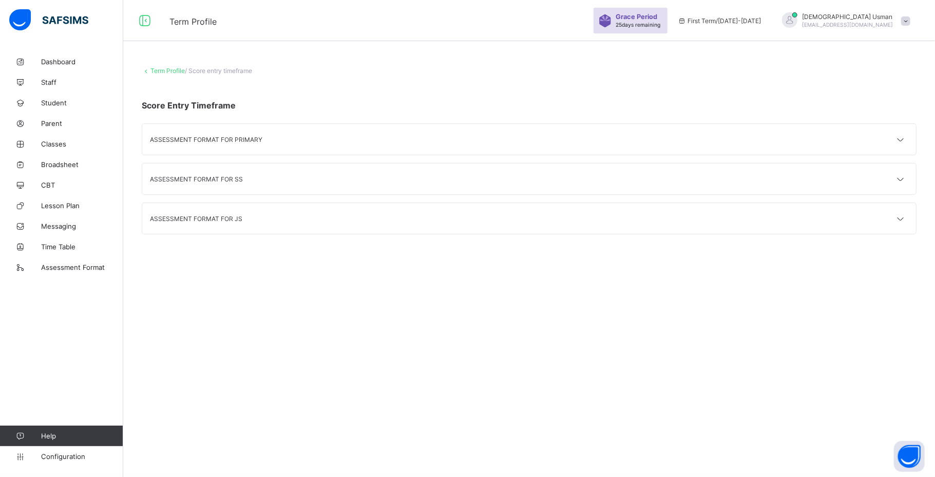
click at [892, 179] on div at bounding box center [896, 178] width 26 height 15
click at [218, 70] on span "/ Score entry timeframe" at bounding box center [218, 71] width 67 height 8
click at [905, 173] on div at bounding box center [900, 178] width 15 height 15
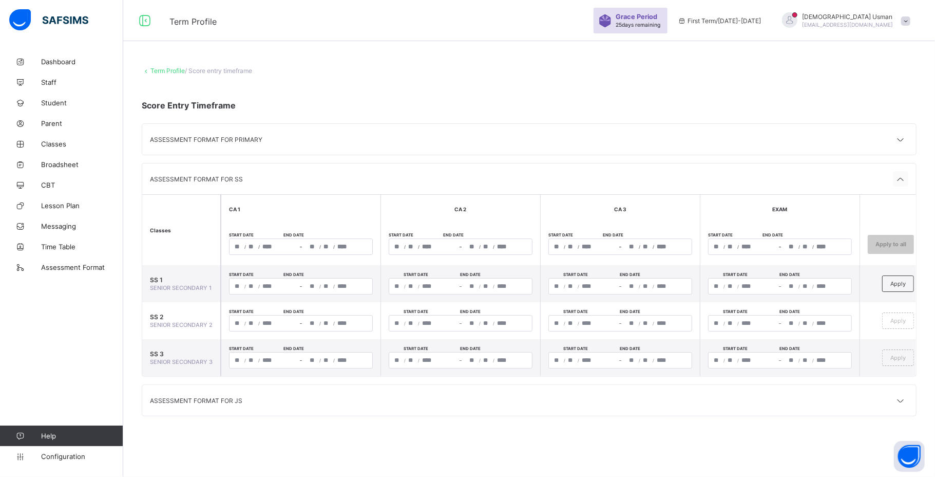
click at [905, 173] on div at bounding box center [900, 178] width 15 height 15
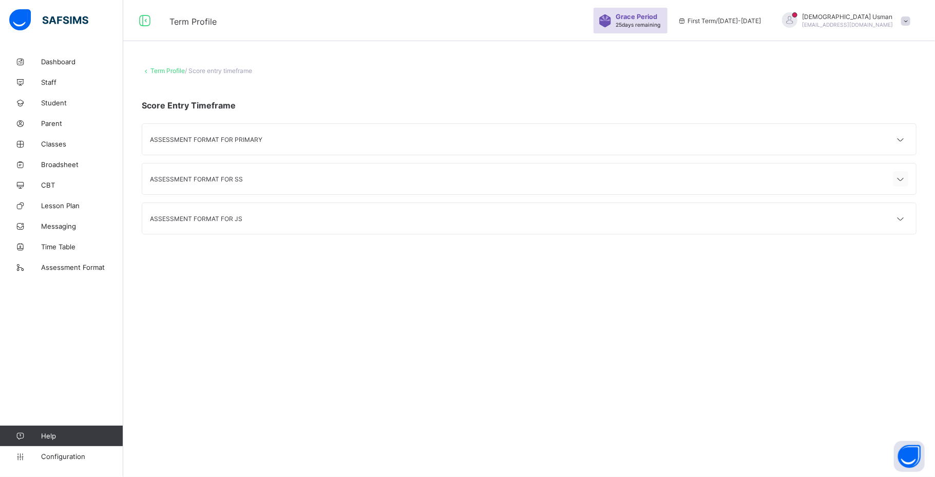
click at [905, 173] on div at bounding box center [900, 178] width 15 height 15
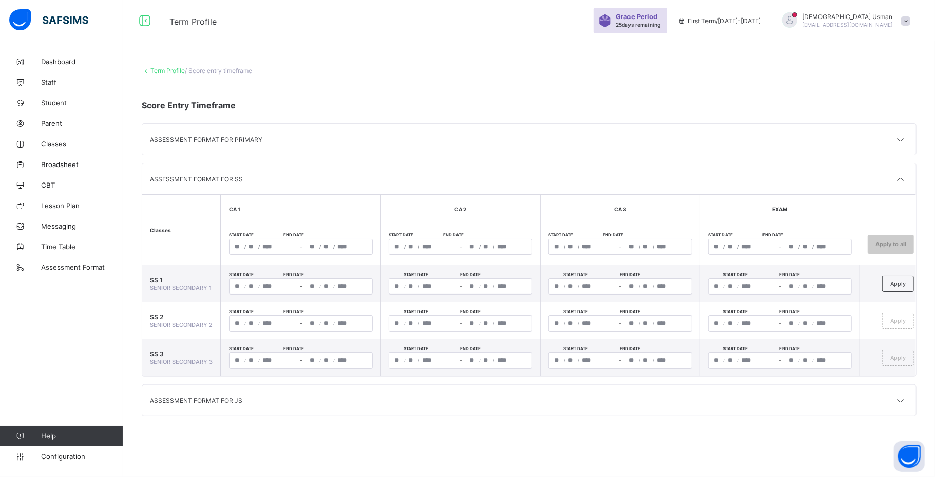
click at [156, 65] on div "**********" at bounding box center [529, 245] width 812 height 388
click at [170, 68] on link "Term Profile" at bounding box center [167, 71] width 34 height 8
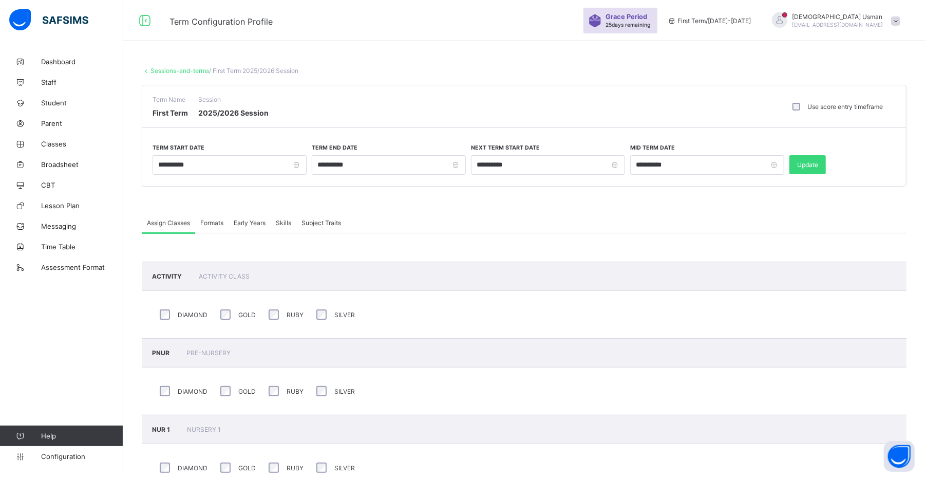
click at [900, 17] on span at bounding box center [895, 20] width 9 height 9
click at [843, 99] on icon at bounding box center [838, 100] width 10 height 9
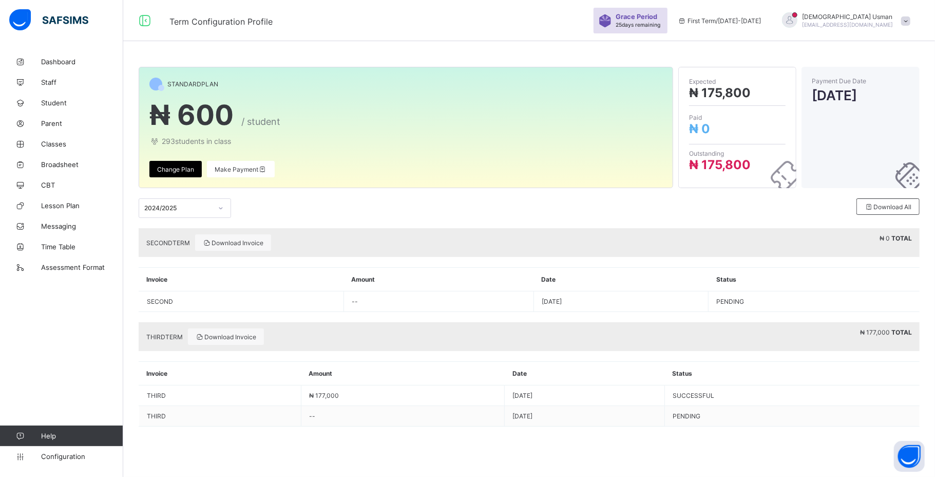
click at [216, 209] on div at bounding box center [220, 208] width 17 height 16
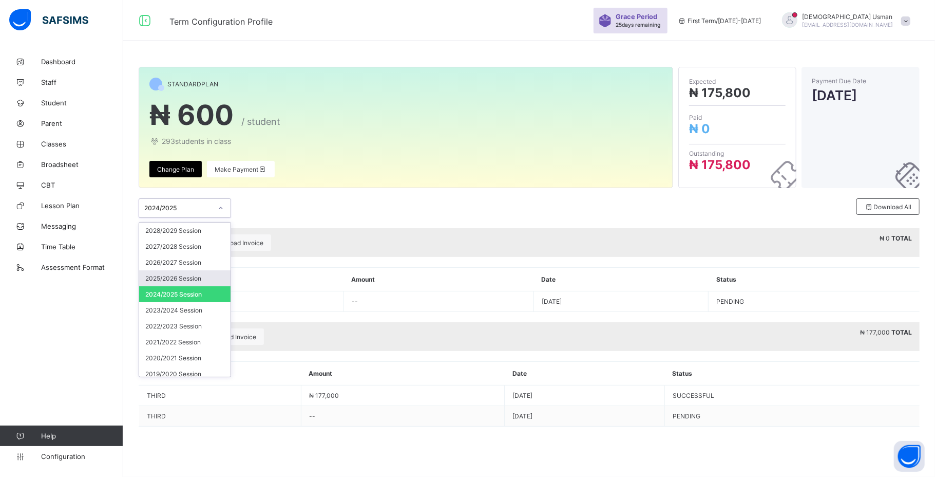
click at [155, 270] on div "2025/2026 Session" at bounding box center [184, 278] width 91 height 16
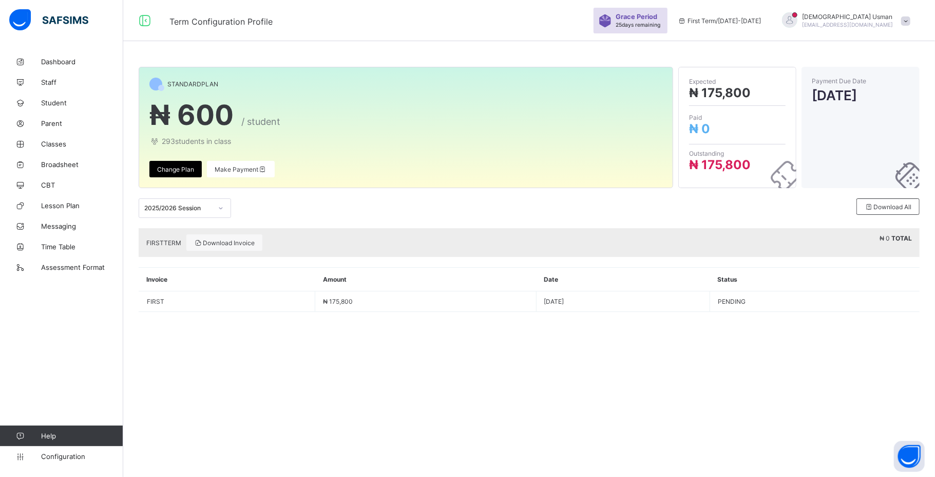
click at [902, 21] on span at bounding box center [905, 20] width 9 height 9
click at [863, 44] on span "offline" at bounding box center [865, 44] width 26 height 8
click at [907, 17] on span at bounding box center [905, 20] width 9 height 9
click at [800, 52] on div "STANDARD PLAN ₦ 600 / student 293 students in class Change Plan Make Payment Ex…" at bounding box center [529, 194] width 812 height 286
click at [65, 453] on span "Configuration" at bounding box center [82, 456] width 82 height 8
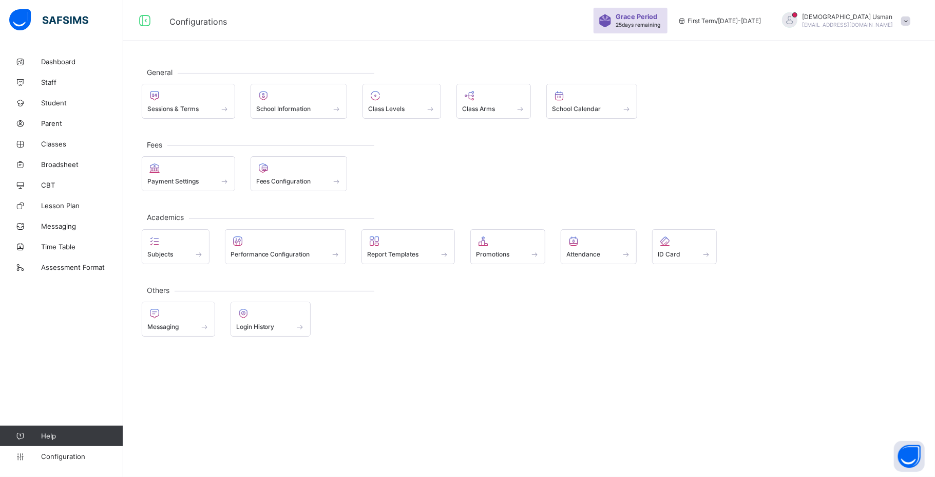
click at [798, 14] on div at bounding box center [789, 19] width 15 height 15
click at [858, 39] on ul "online Notifications Profile Subscription Logout" at bounding box center [877, 81] width 77 height 95
click at [904, 18] on span at bounding box center [905, 20] width 9 height 9
click at [804, 46] on div "General Sessions & Terms School Information Class Levels Class Arms School Cale…" at bounding box center [529, 238] width 812 height 477
click at [160, 116] on div "Sessions & Terms" at bounding box center [188, 101] width 93 height 35
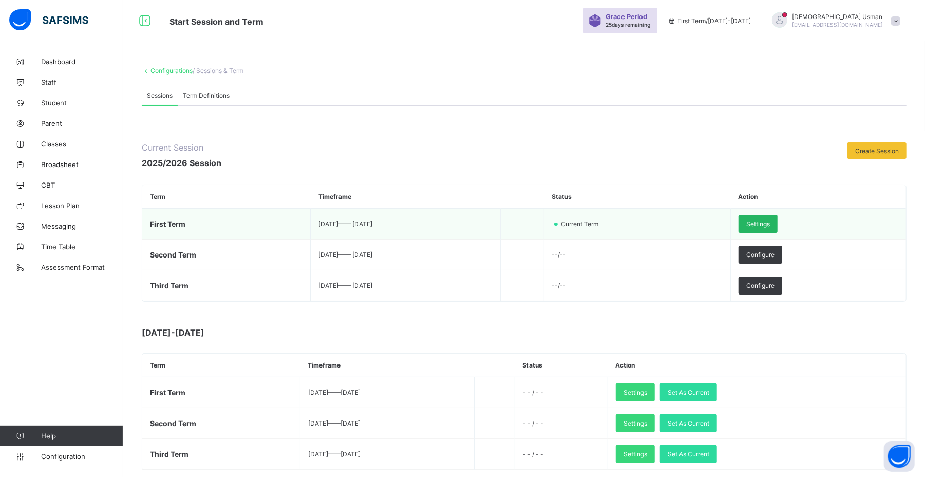
click at [770, 227] on span "Settings" at bounding box center [758, 224] width 24 height 8
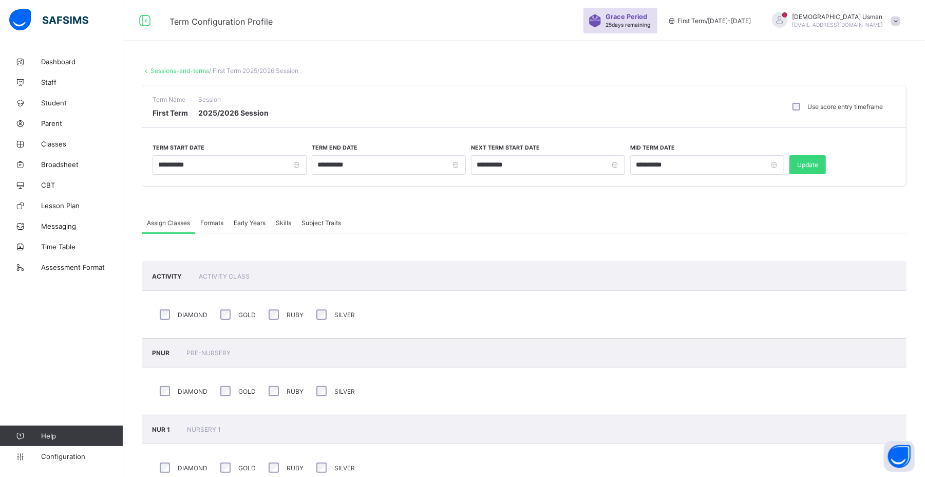
click at [214, 222] on span "Formats" at bounding box center [211, 223] width 23 height 8
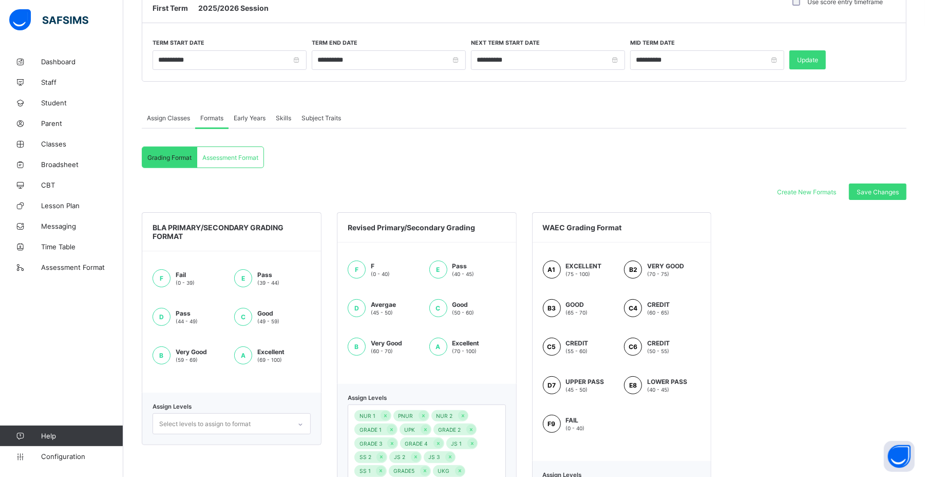
scroll to position [44, 0]
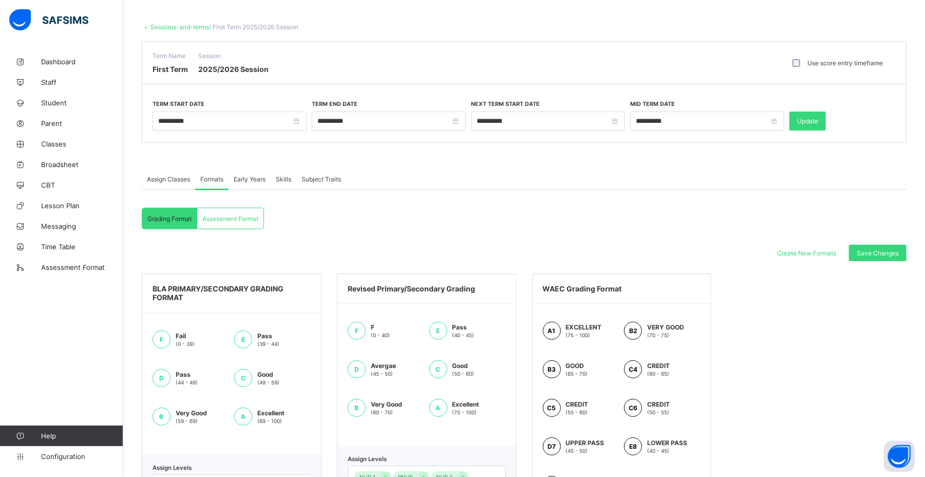
click at [241, 206] on div "Grading Format Assessment Format Grading Format Assessment Format Create New Fo…" at bounding box center [524, 385] width 765 height 390
click at [240, 212] on div "Assessment Format" at bounding box center [230, 218] width 66 height 21
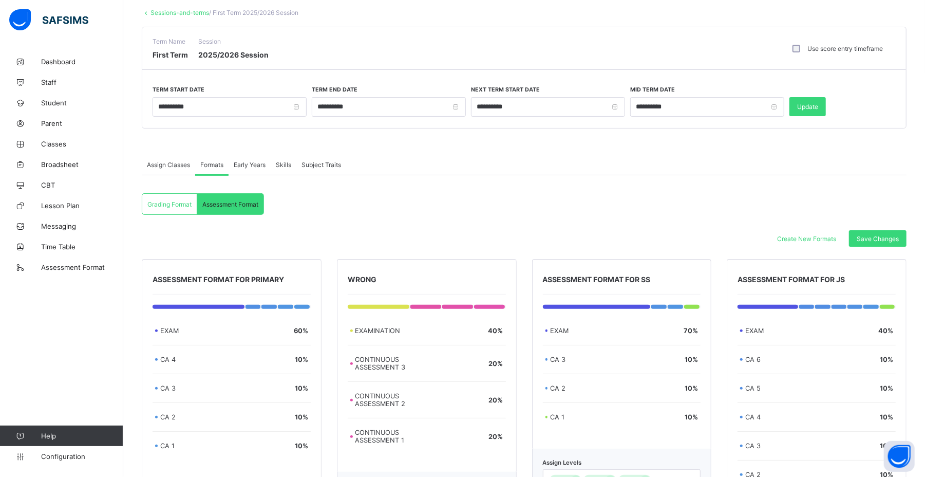
scroll to position [31, 0]
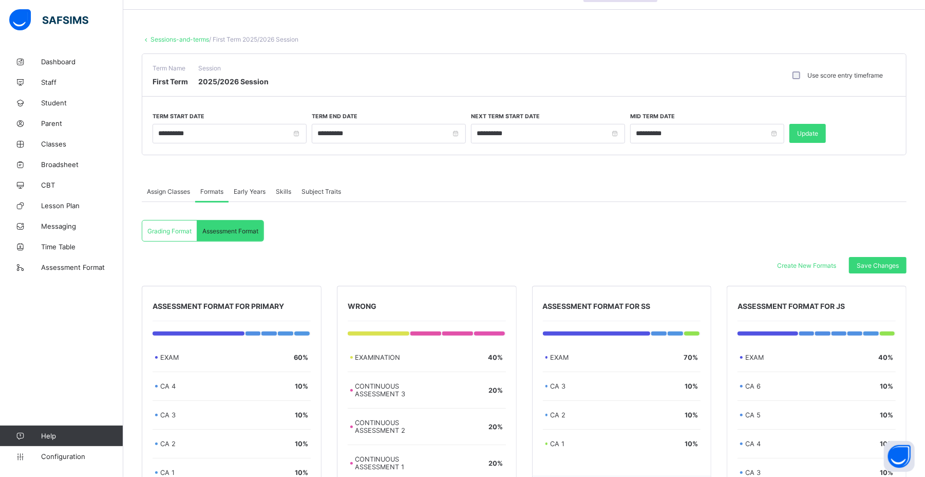
click at [238, 193] on span "Early Years" at bounding box center [250, 191] width 32 height 8
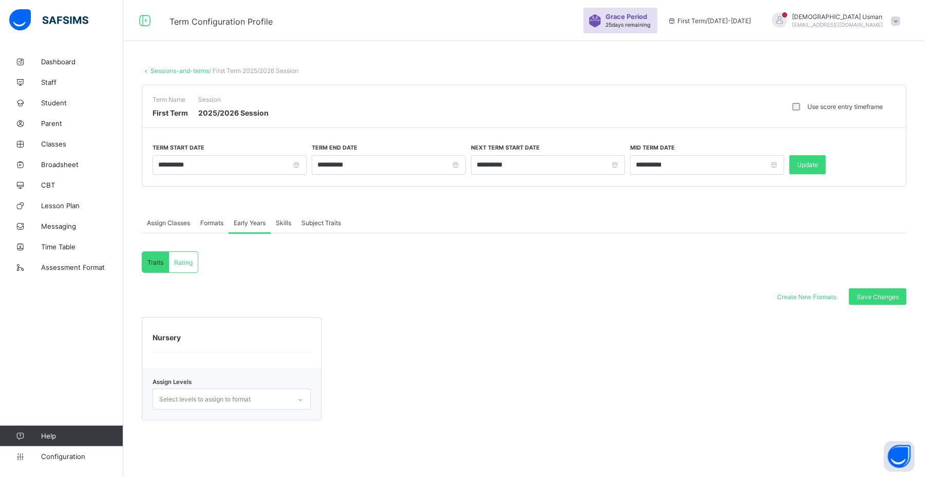
scroll to position [0, 0]
click at [284, 223] on span "Skills" at bounding box center [283, 223] width 15 height 8
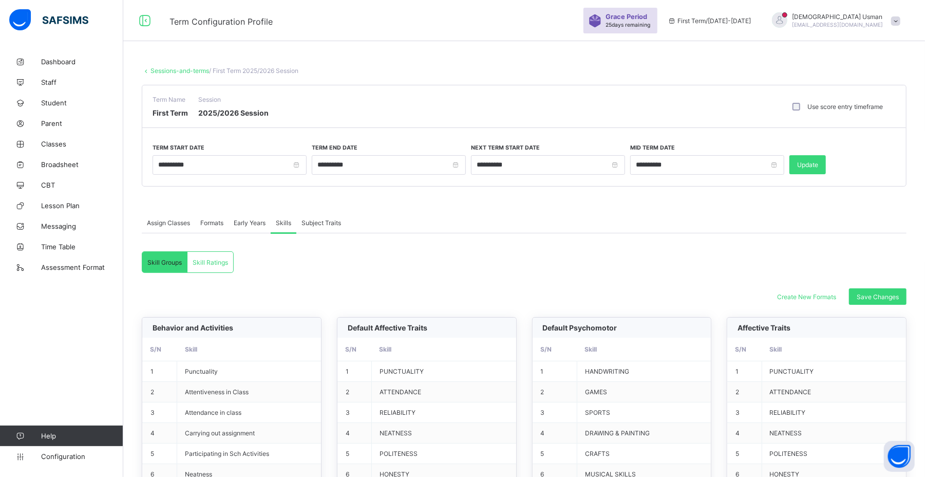
click at [321, 223] on span "Subject Traits" at bounding box center [322, 223] width 40 height 8
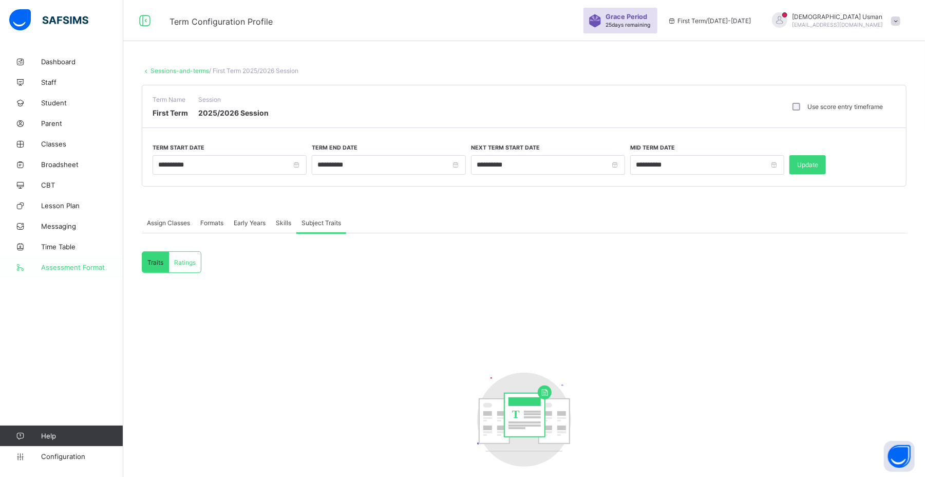
click at [65, 259] on link "Assessment Format" at bounding box center [61, 267] width 123 height 21
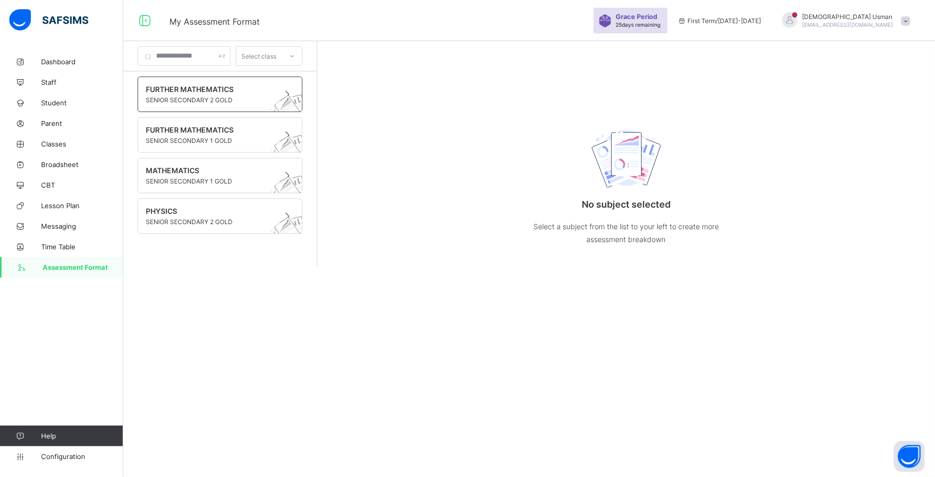
click at [216, 101] on span "SENIOR SECONDARY 2 GOLD" at bounding box center [210, 100] width 129 height 8
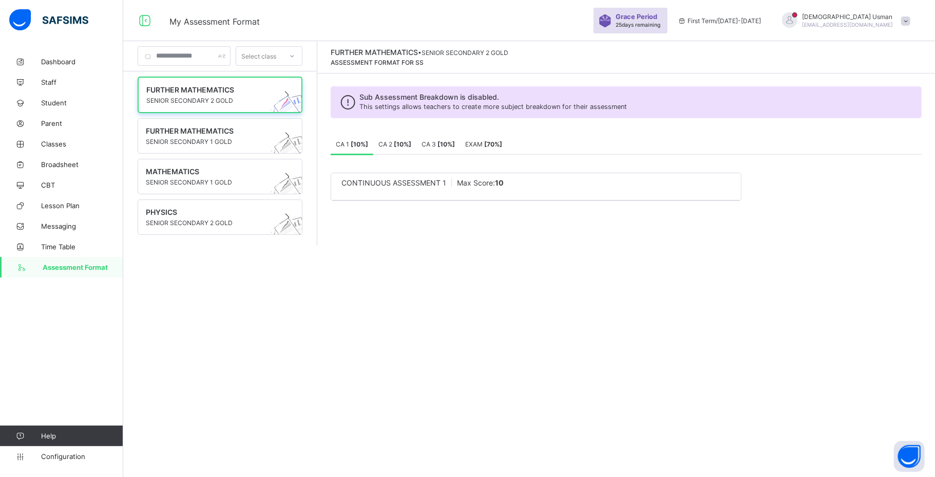
click at [541, 195] on div "CONTINUOUS ASSESSMENT 1 Max Score: 10" at bounding box center [536, 186] width 410 height 27
click at [540, 195] on div "CONTINUOUS ASSESSMENT 1 Max Score: 10" at bounding box center [536, 186] width 410 height 27
click at [393, 185] on span "CONTINUOUS ASSESSMENT 1" at bounding box center [394, 182] width 105 height 9
click at [512, 190] on div "CONTINUOUS ASSESSMENT 1 Max Score: 10" at bounding box center [536, 186] width 410 height 27
click at [393, 136] on div "CA 2 [ 10 %]" at bounding box center [394, 144] width 43 height 21
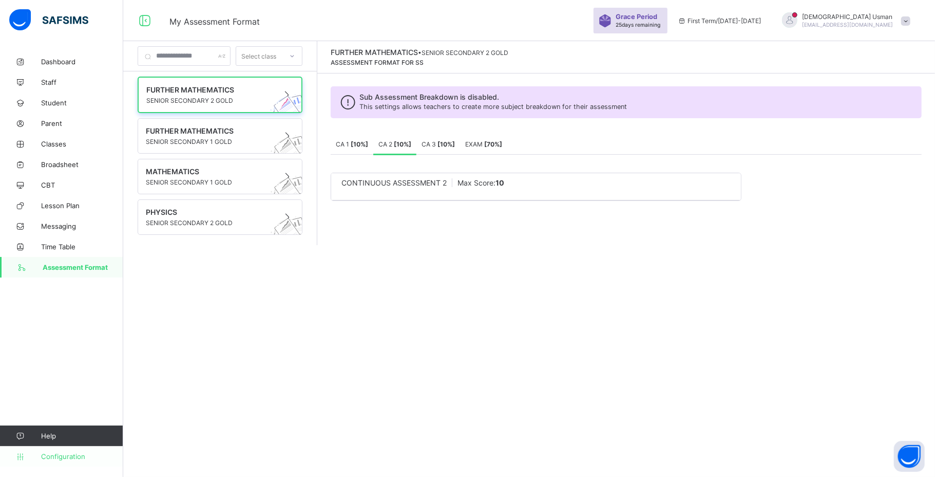
click at [45, 459] on span "Configuration" at bounding box center [82, 456] width 82 height 8
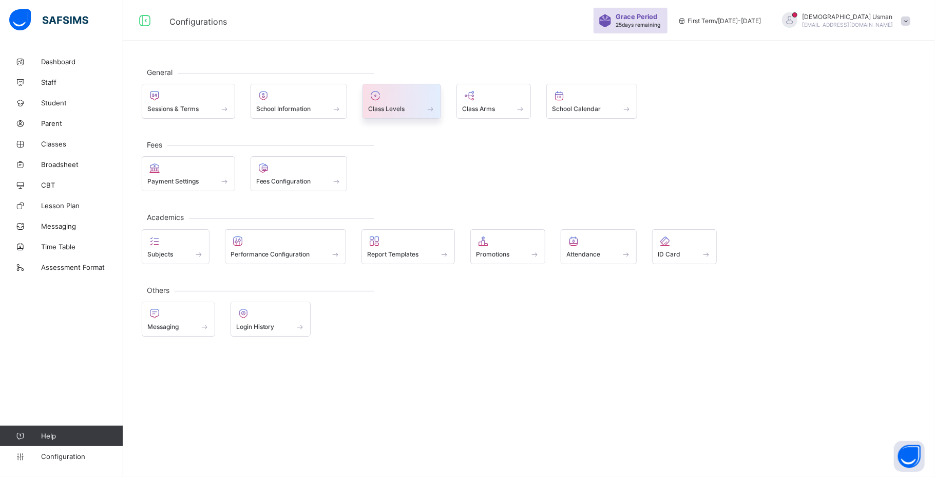
click at [393, 116] on div "Class Levels" at bounding box center [402, 101] width 79 height 35
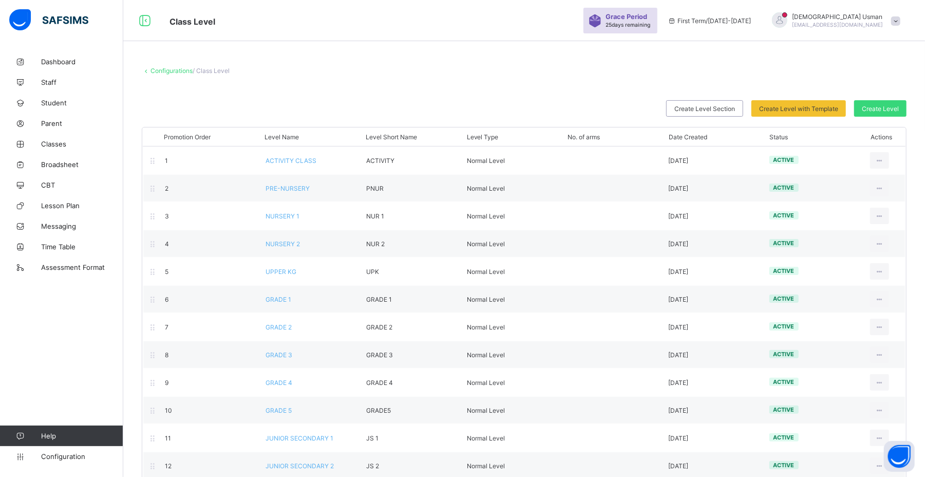
click at [167, 67] on link "Configurations" at bounding box center [171, 71] width 42 height 8
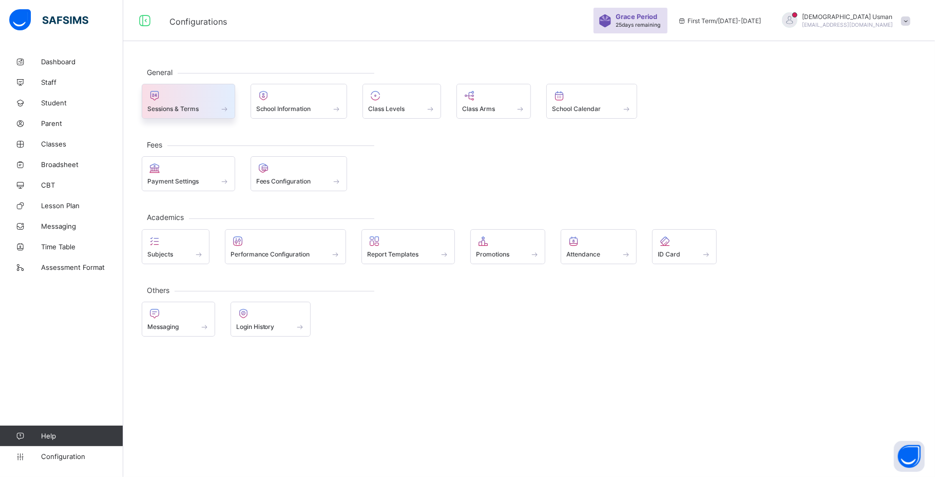
click at [170, 112] on span "Sessions & Terms" at bounding box center [172, 109] width 51 height 8
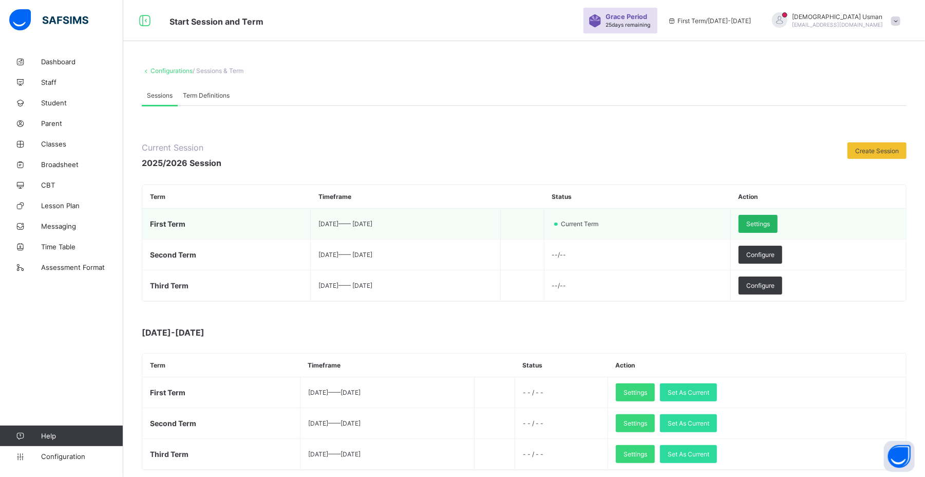
click at [767, 218] on div "Settings" at bounding box center [758, 224] width 39 height 18
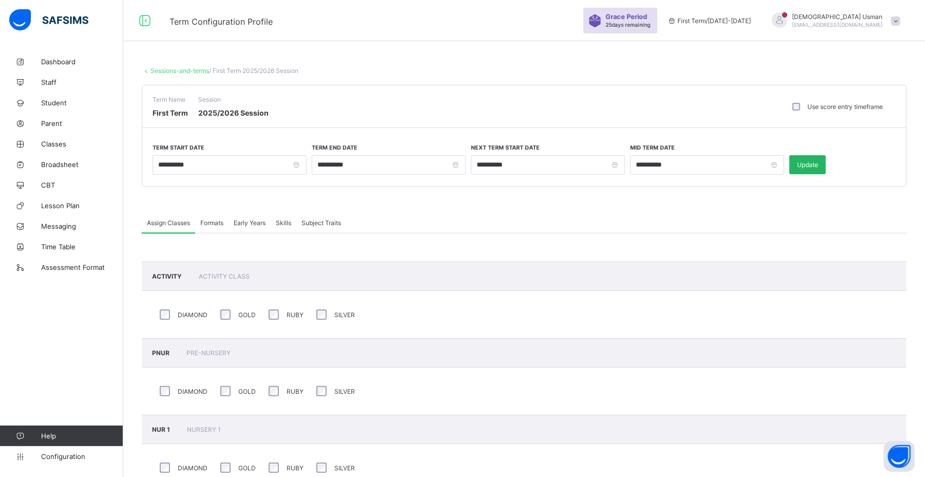
click at [804, 164] on span "Update" at bounding box center [807, 165] width 21 height 8
click at [37, 146] on icon at bounding box center [20, 144] width 41 height 8
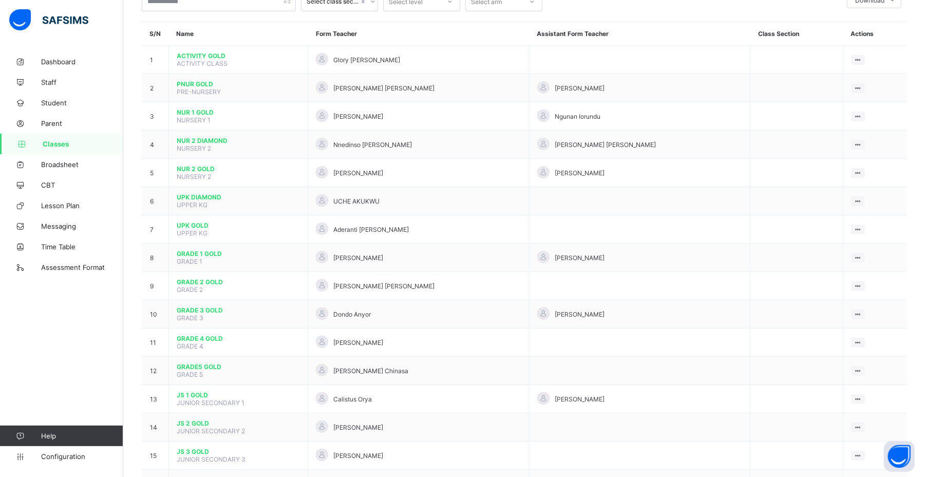
scroll to position [175, 0]
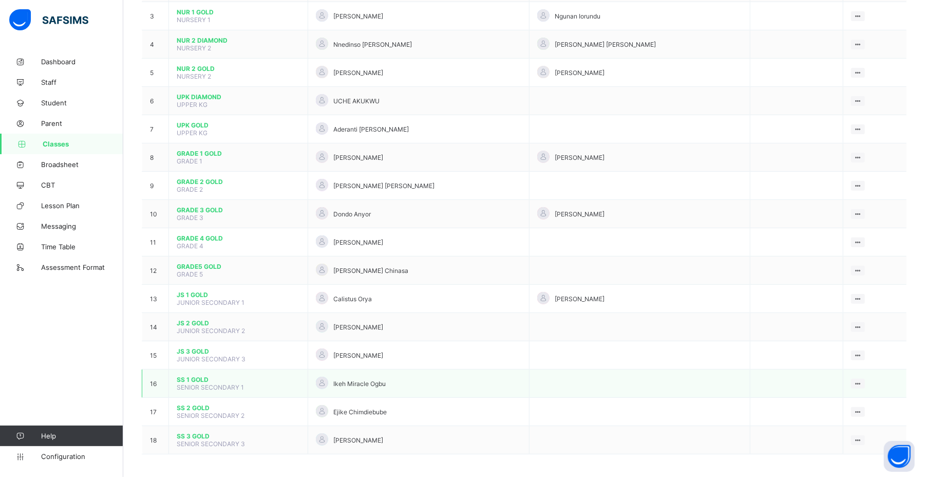
click at [191, 375] on span "SS 1 GOLD" at bounding box center [238, 379] width 123 height 8
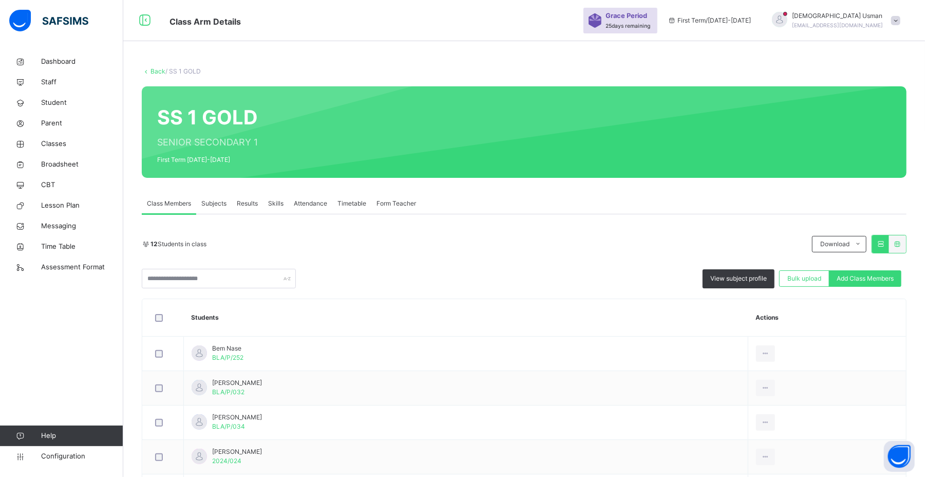
click at [155, 313] on div at bounding box center [163, 318] width 26 height 22
click at [765, 276] on span "View subject profile" at bounding box center [744, 278] width 57 height 9
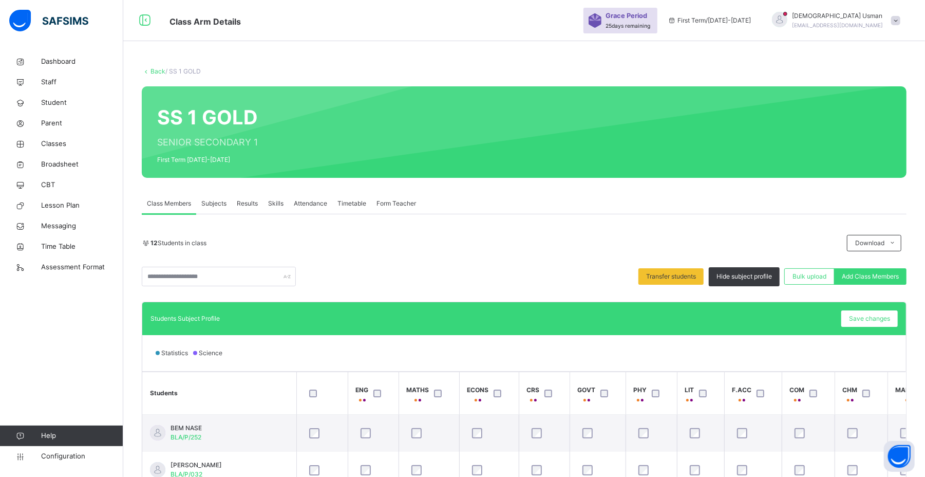
scroll to position [0, 471]
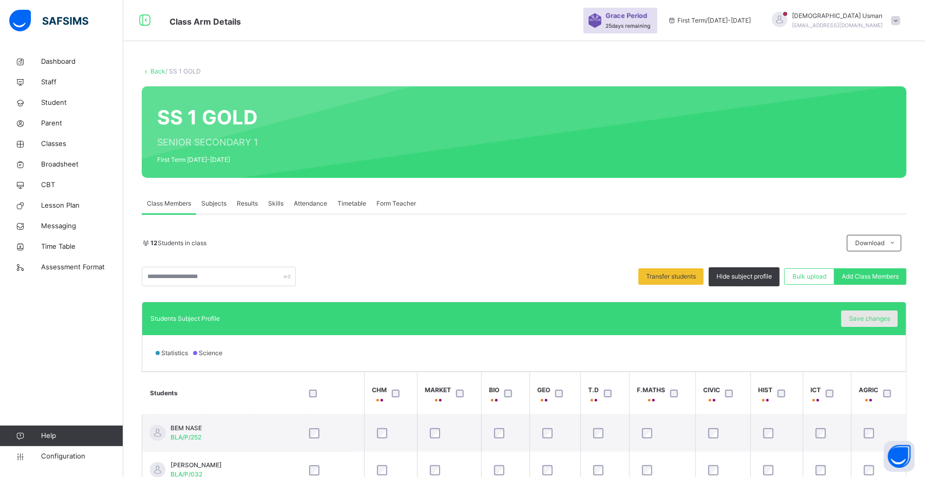
click at [869, 314] on span "Save changes" at bounding box center [869, 318] width 41 height 9
click at [217, 202] on span "Subjects" at bounding box center [213, 203] width 25 height 9
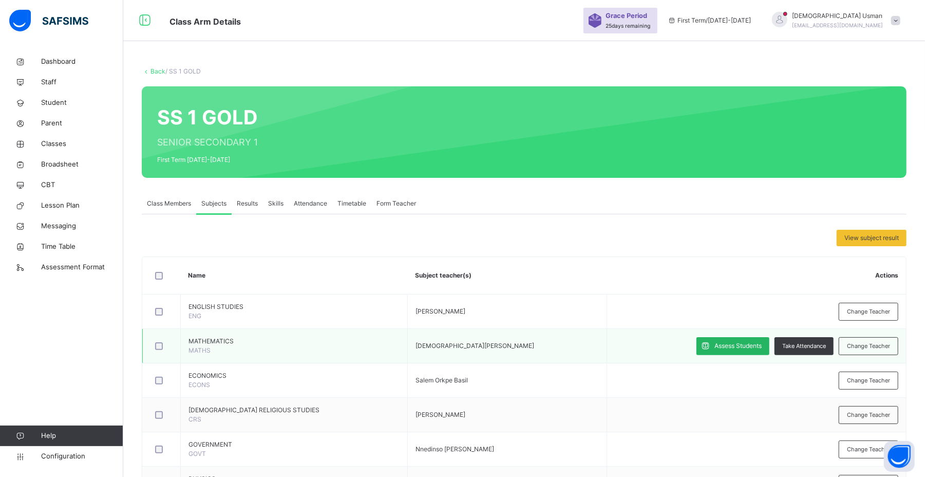
click at [722, 350] on span "Assess Students" at bounding box center [737, 345] width 47 height 9
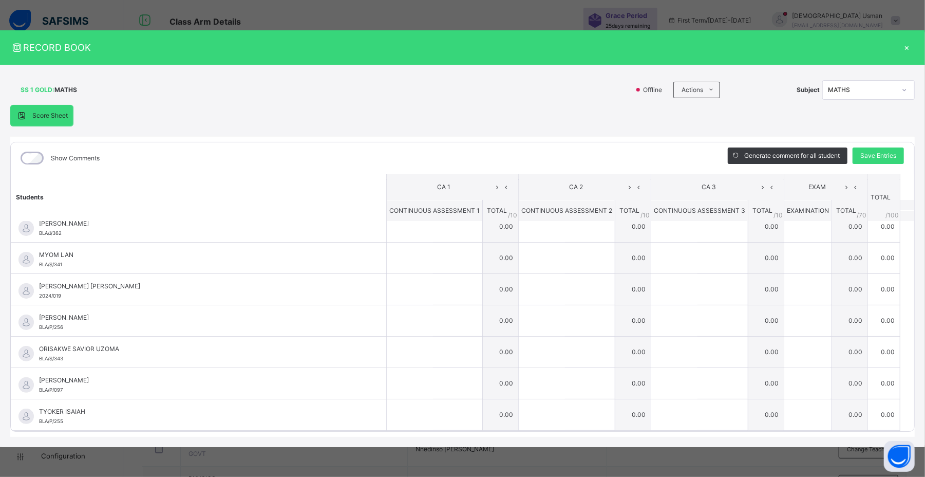
scroll to position [0, 0]
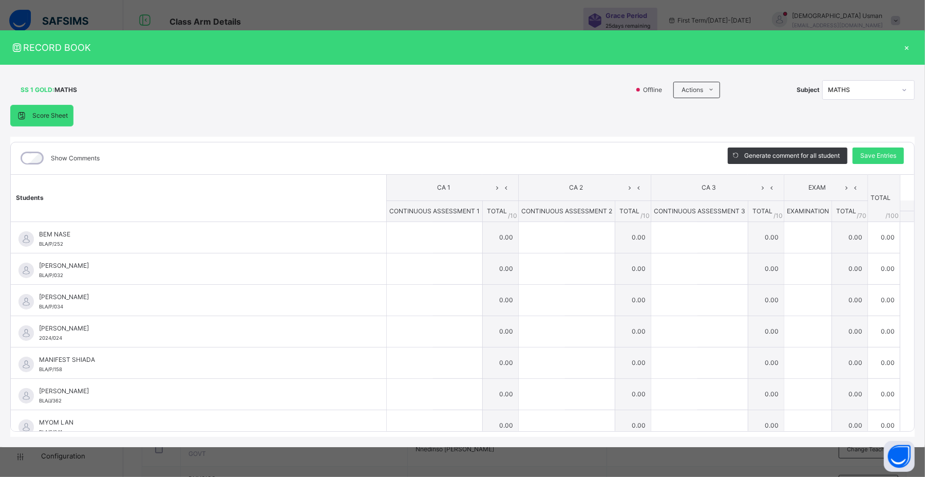
click at [908, 41] on div "×" at bounding box center [906, 48] width 15 height 14
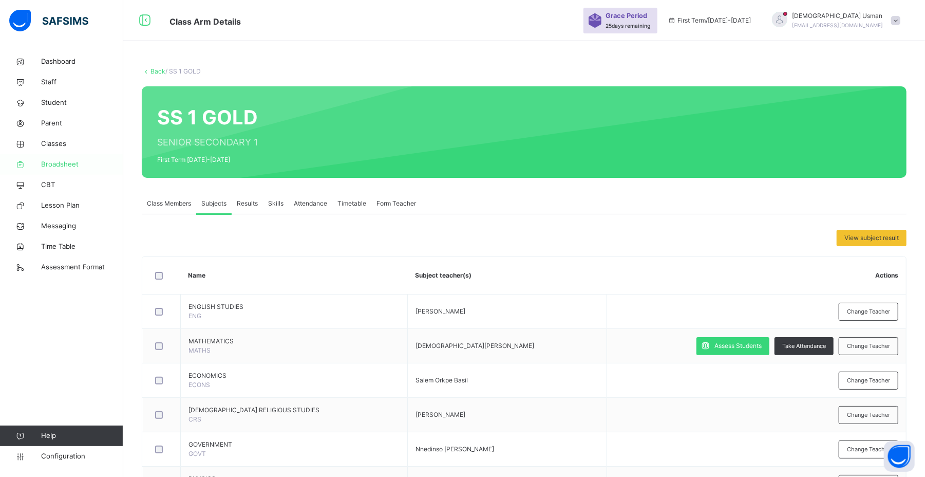
click at [93, 159] on span "Broadsheet" at bounding box center [82, 164] width 82 height 10
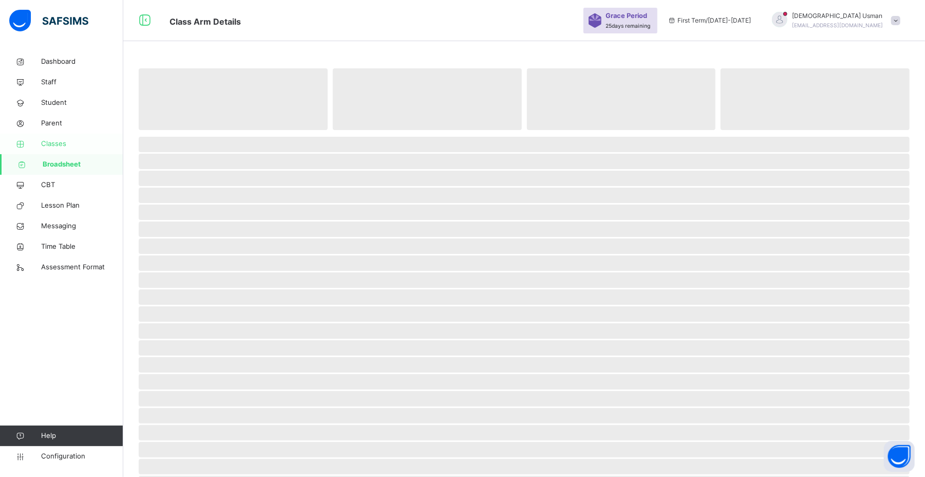
click at [80, 142] on span "Classes" at bounding box center [82, 144] width 82 height 10
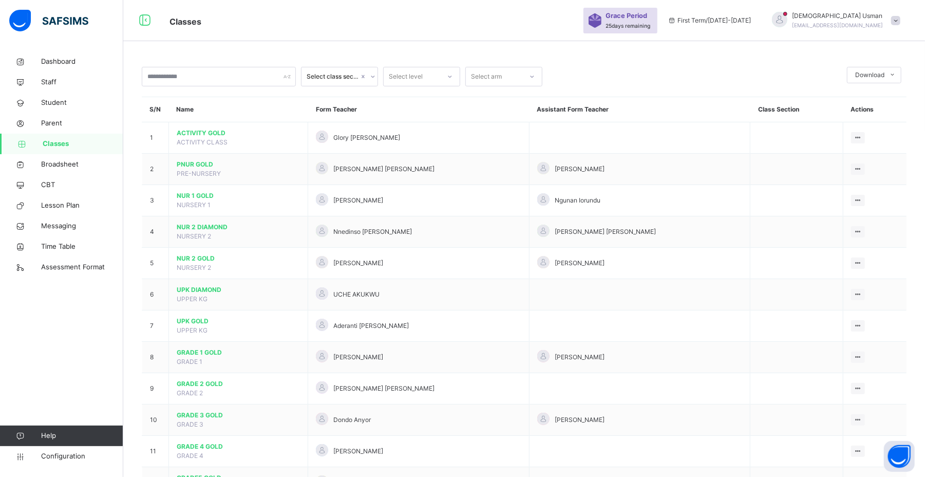
click at [71, 139] on span "Classes" at bounding box center [83, 144] width 81 height 10
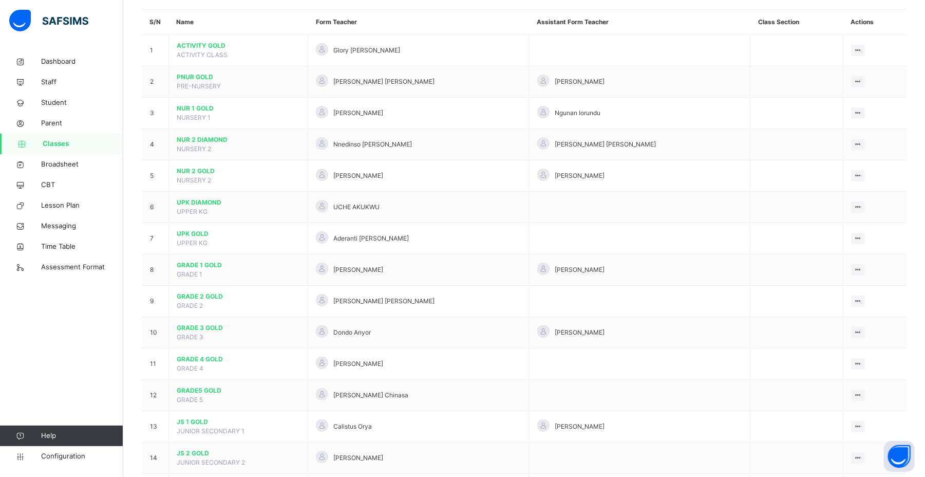
scroll to position [239, 0]
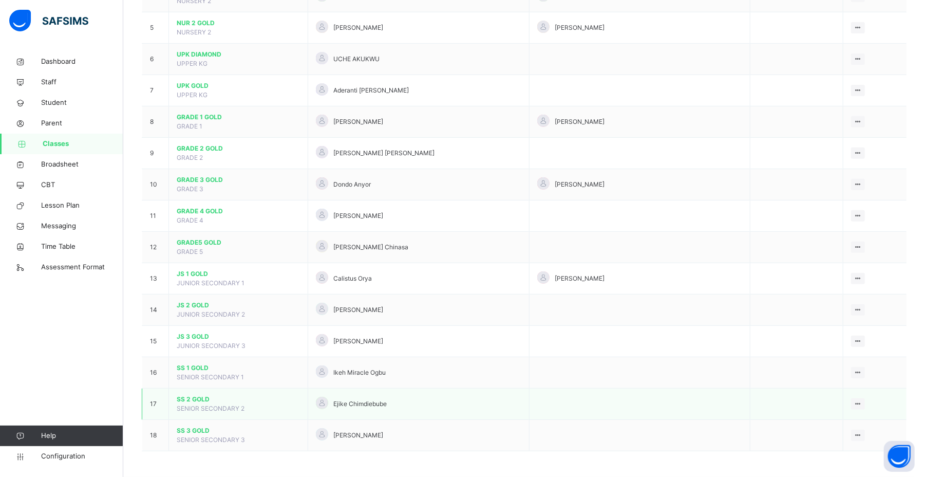
click at [202, 394] on span "SS 2 GOLD" at bounding box center [238, 398] width 123 height 9
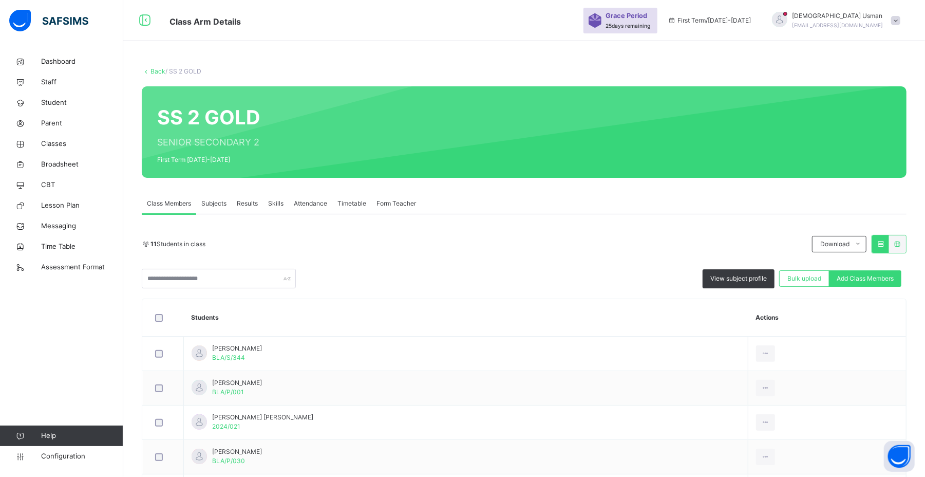
click at [222, 196] on div "Subjects" at bounding box center [213, 203] width 35 height 21
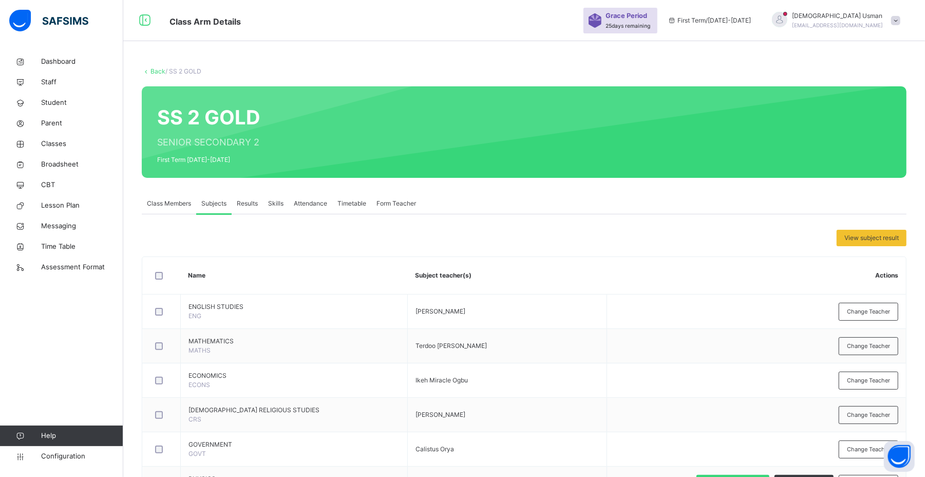
click at [167, 204] on span "Class Members" at bounding box center [169, 203] width 44 height 9
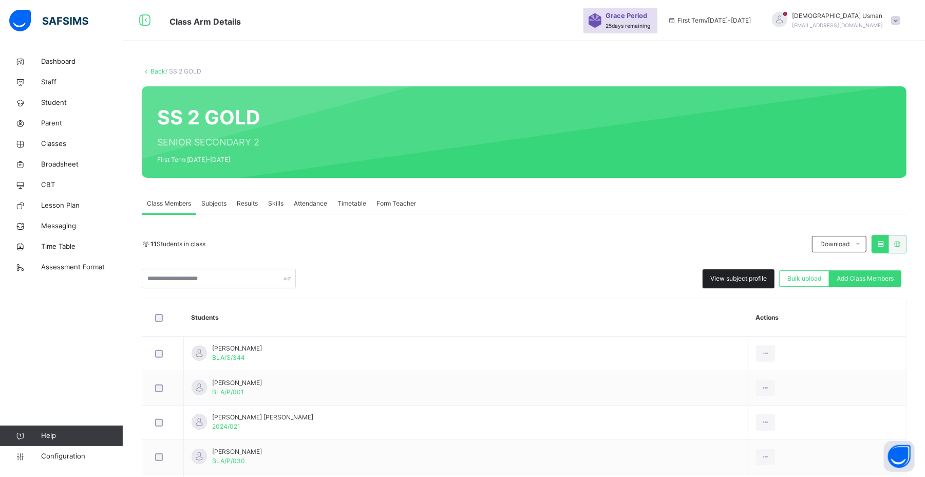
click at [754, 280] on span "View subject profile" at bounding box center [738, 278] width 57 height 9
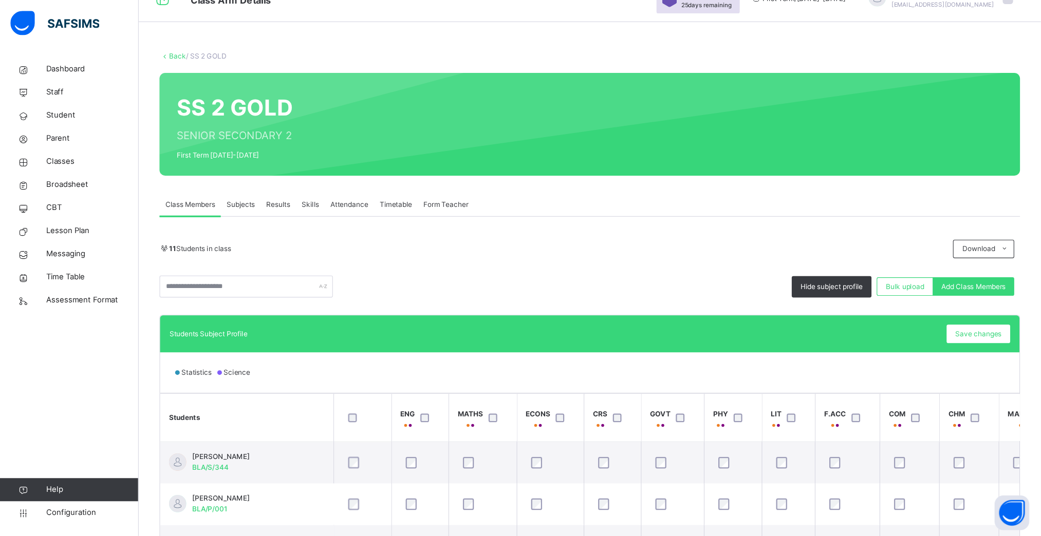
scroll to position [22, 0]
